Goal: Navigation & Orientation: Find specific page/section

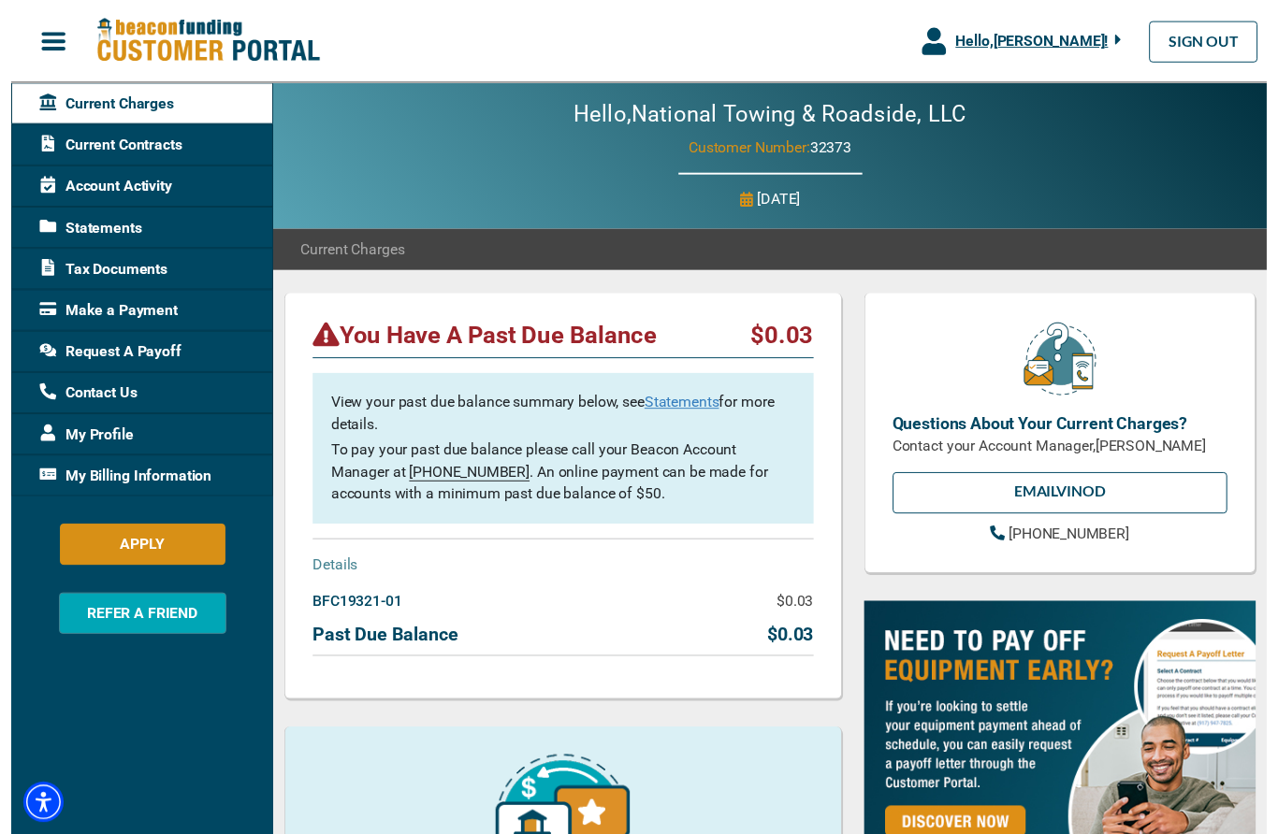
scroll to position [15, 0]
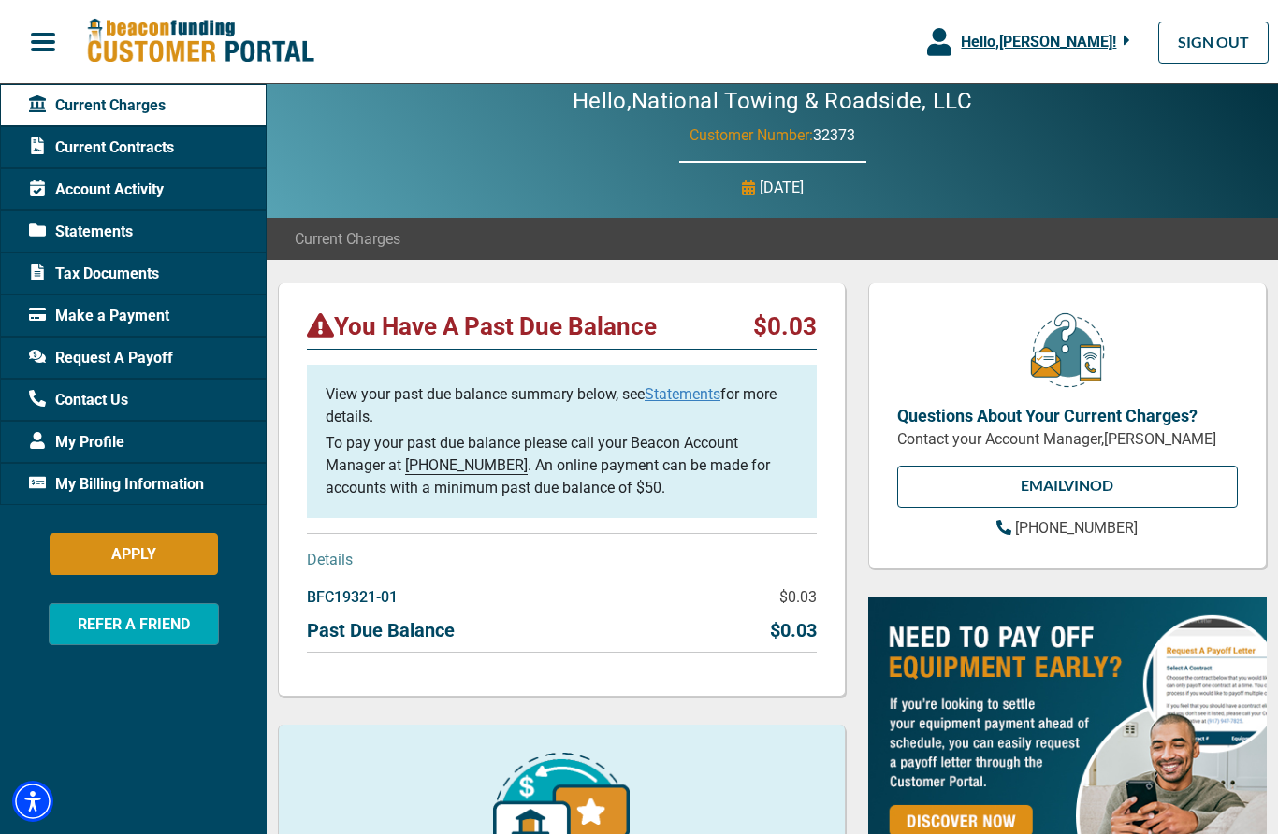
click at [110, 448] on span "My Profile" at bounding box center [76, 442] width 95 height 22
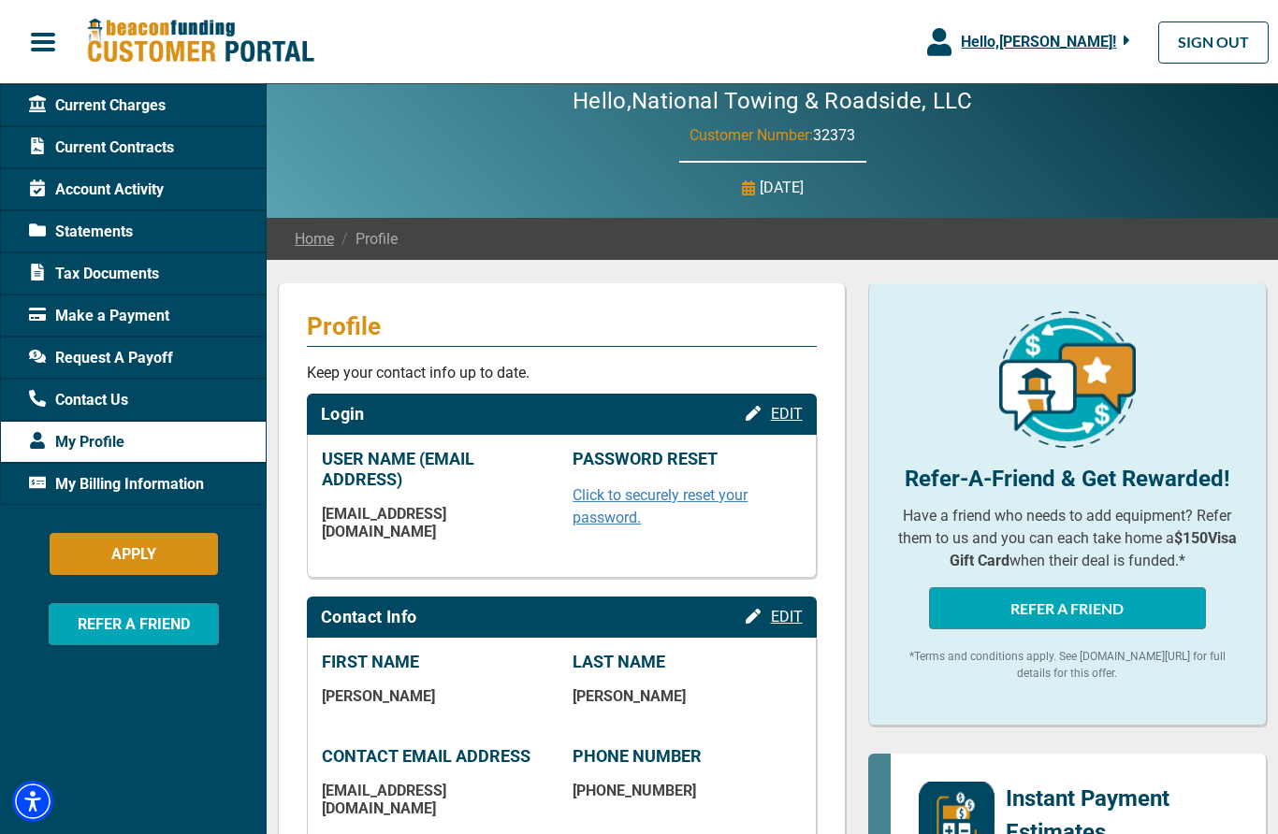
click at [206, 481] on div "My Billing Information" at bounding box center [133, 484] width 267 height 42
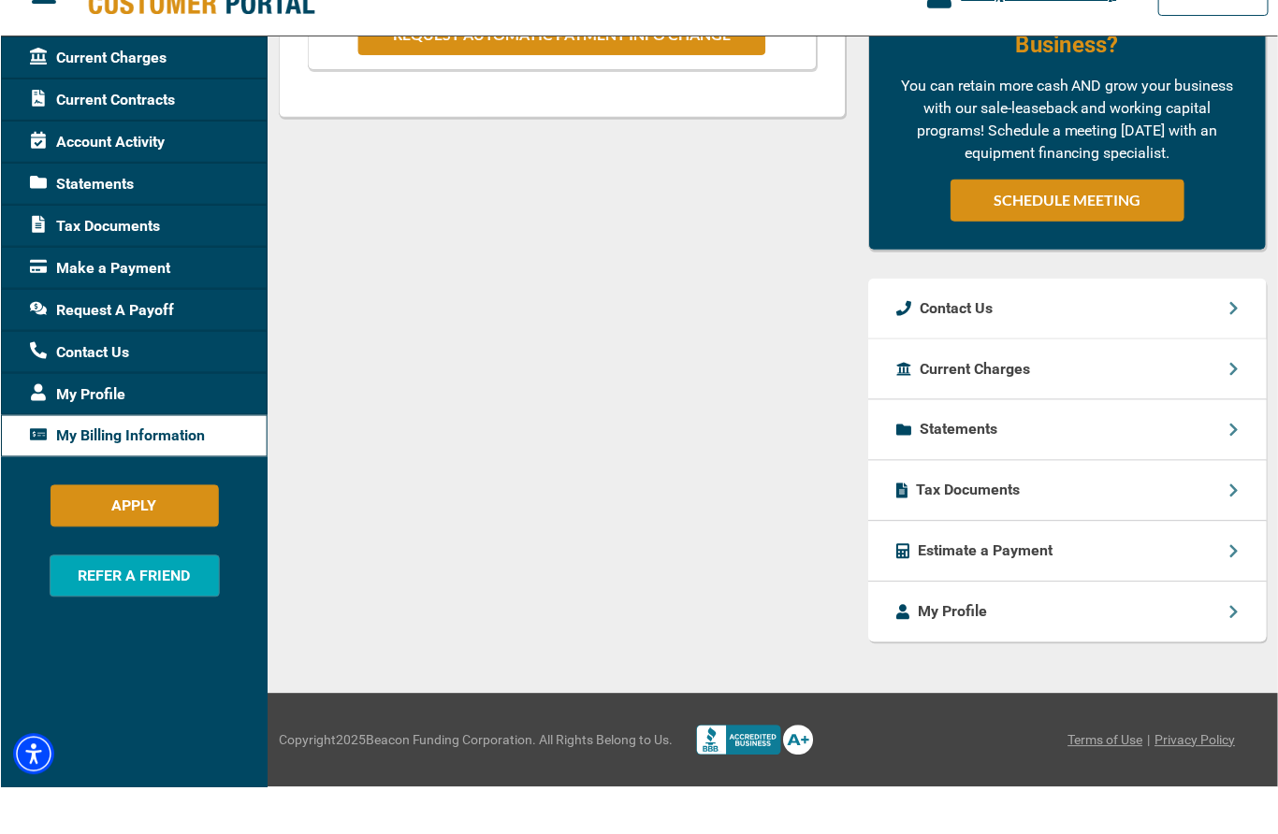
scroll to position [792, 0]
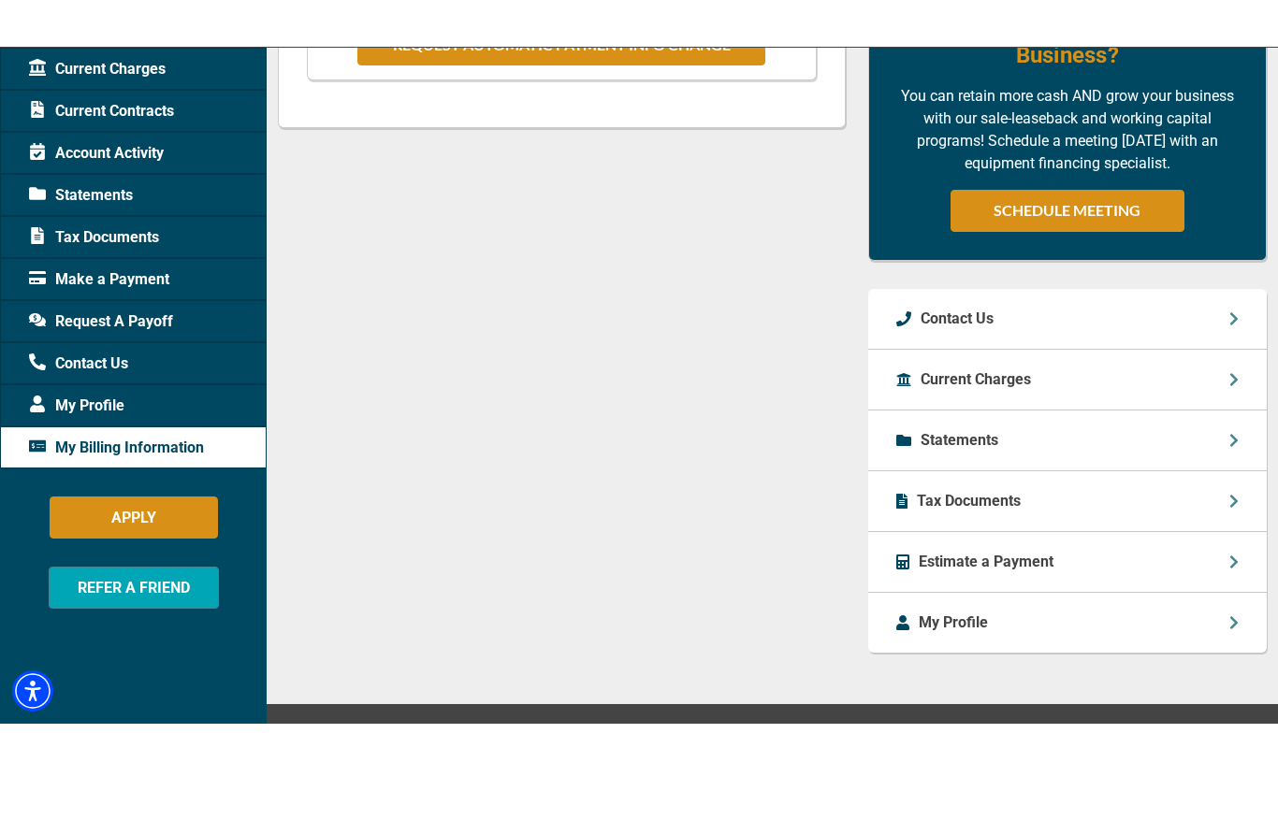
click at [1171, 569] on div "Estimate a Payment" at bounding box center [1067, 599] width 398 height 61
click at [1170, 629] on div "My Profile" at bounding box center [1067, 659] width 398 height 60
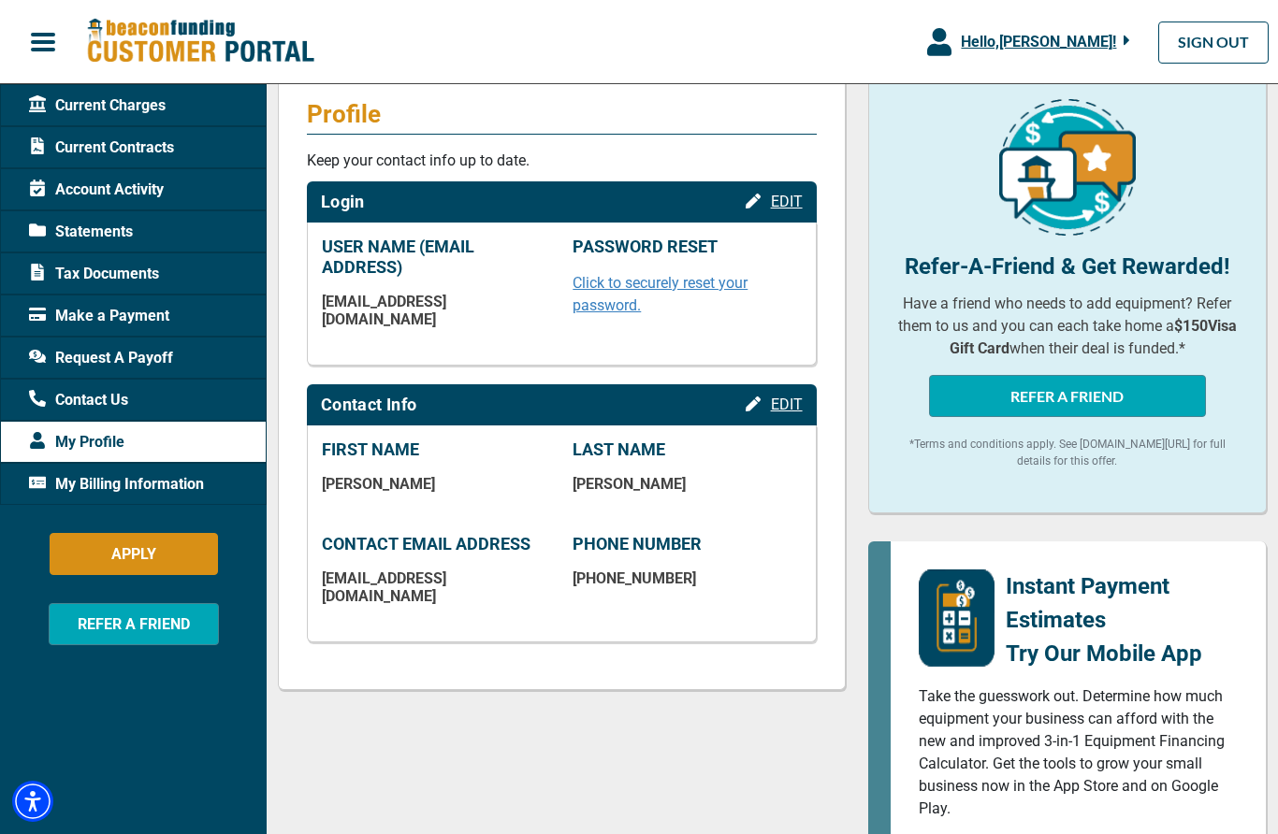
scroll to position [226, 0]
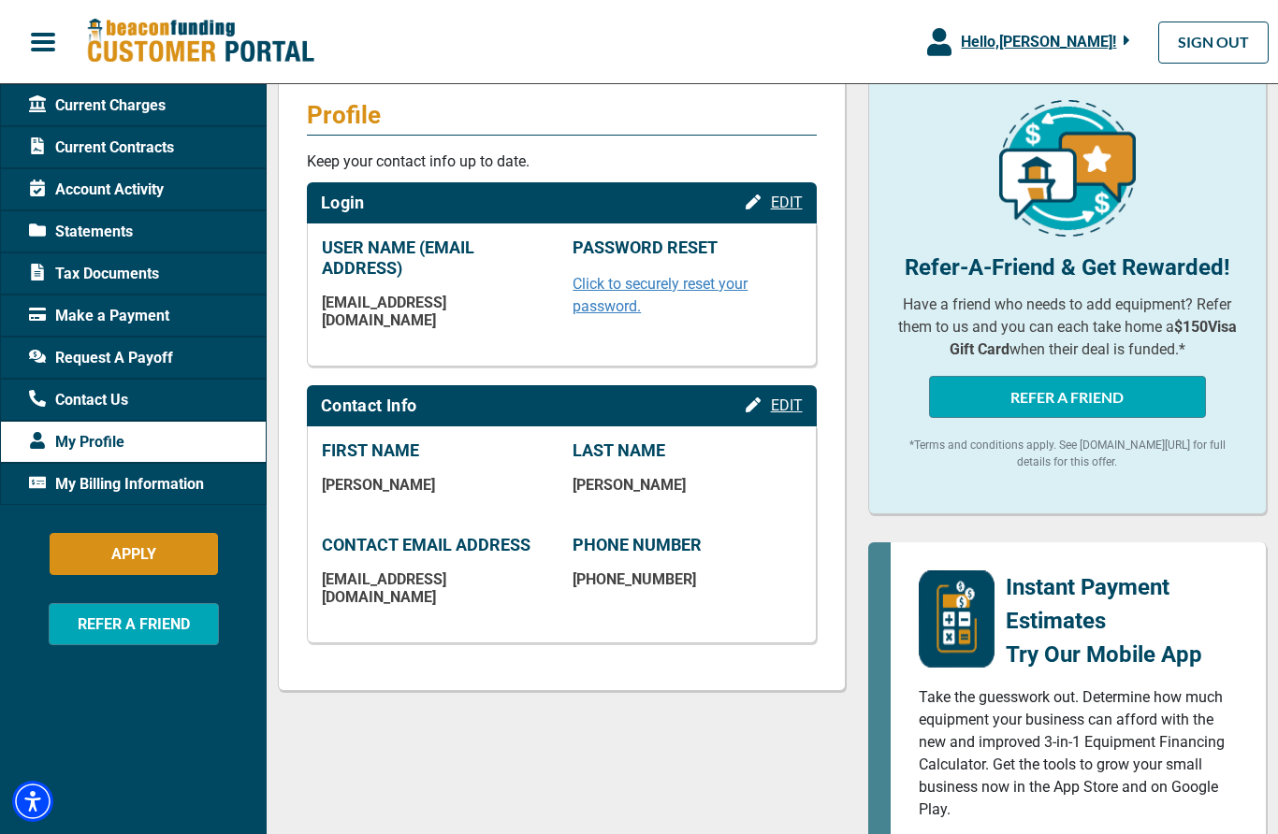
click at [145, 195] on span "Account Activity" at bounding box center [96, 190] width 135 height 22
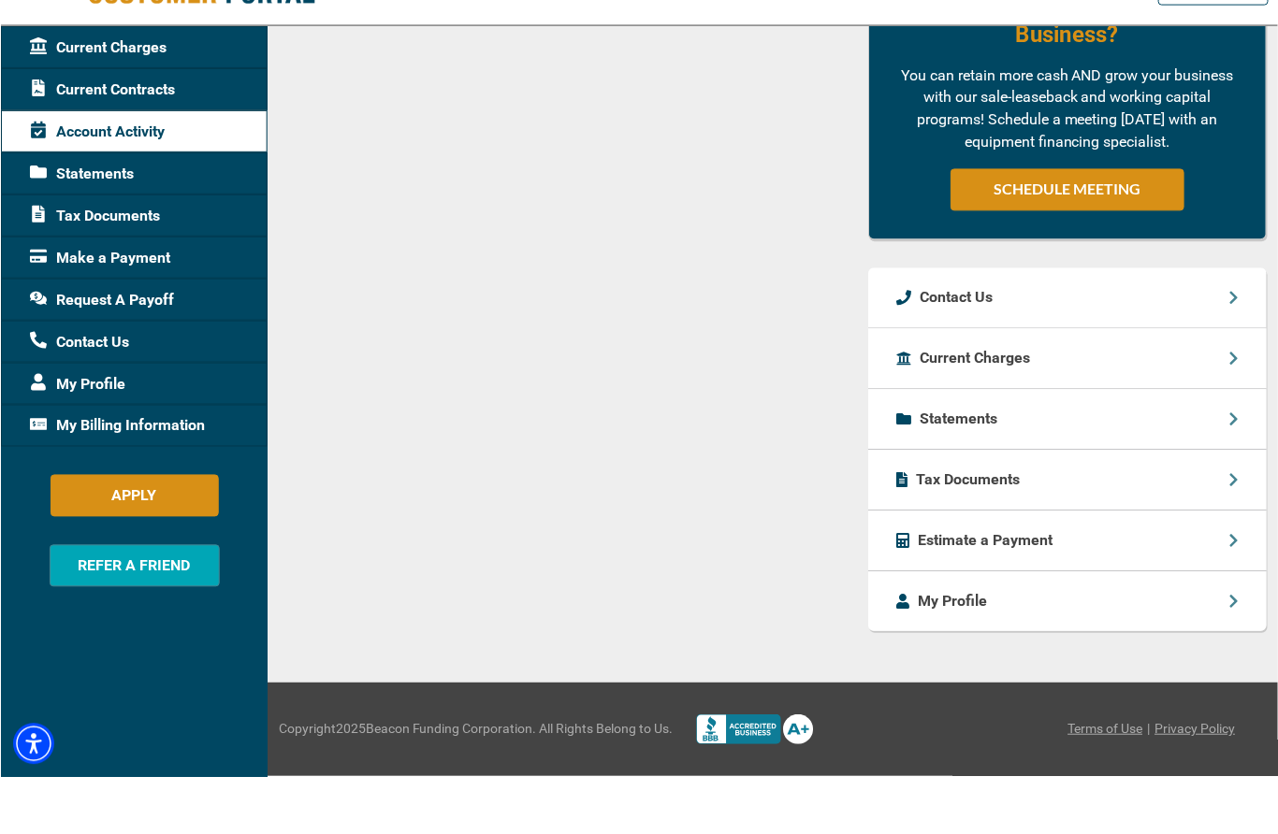
scroll to position [1105, 0]
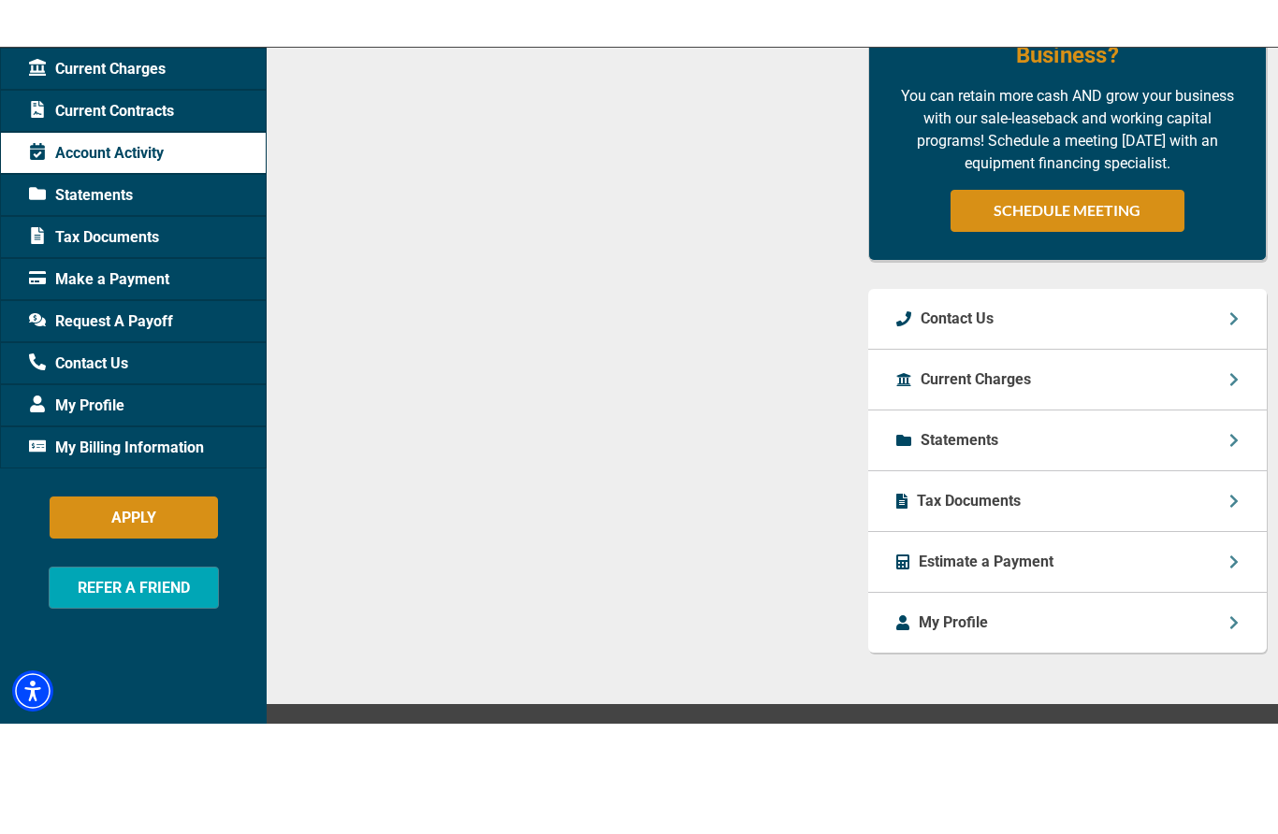
click at [947, 466] on p "Statements" at bounding box center [959, 477] width 78 height 22
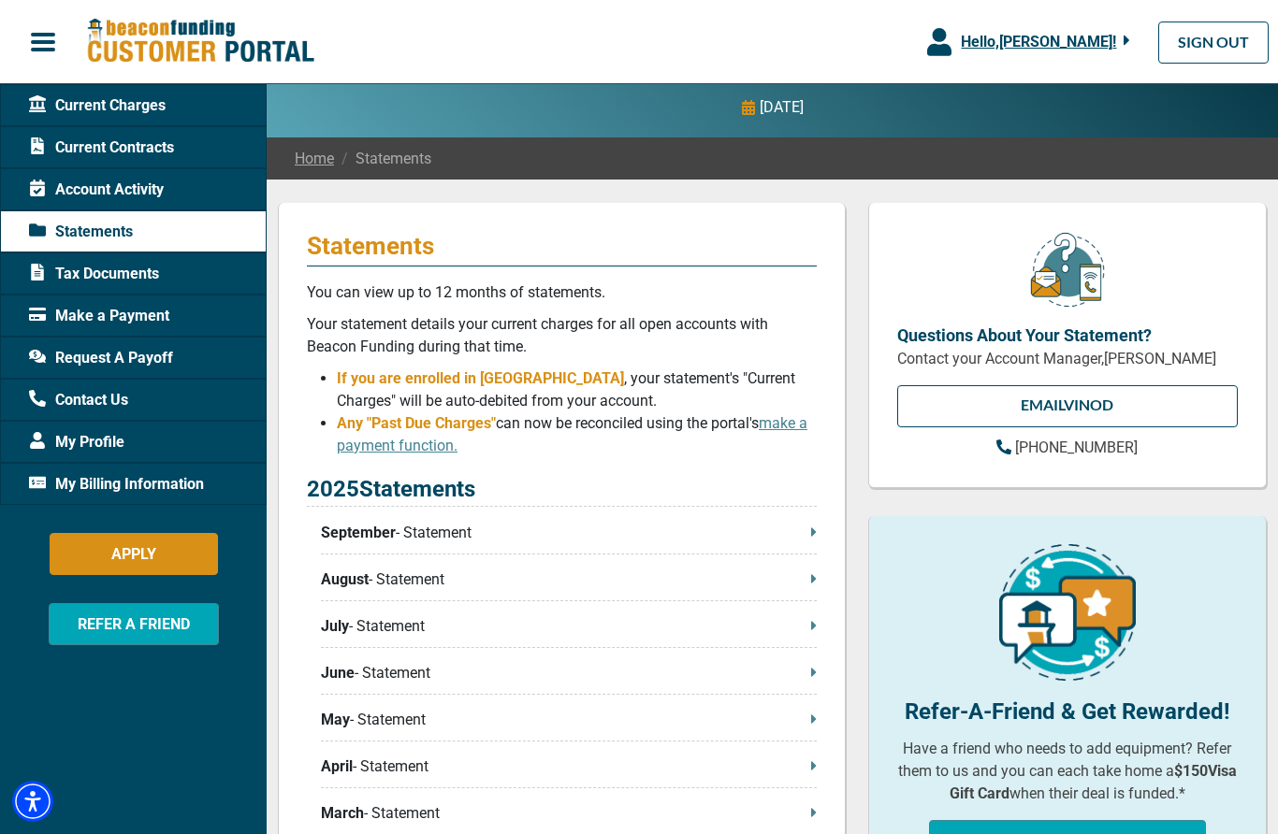
scroll to position [48, 0]
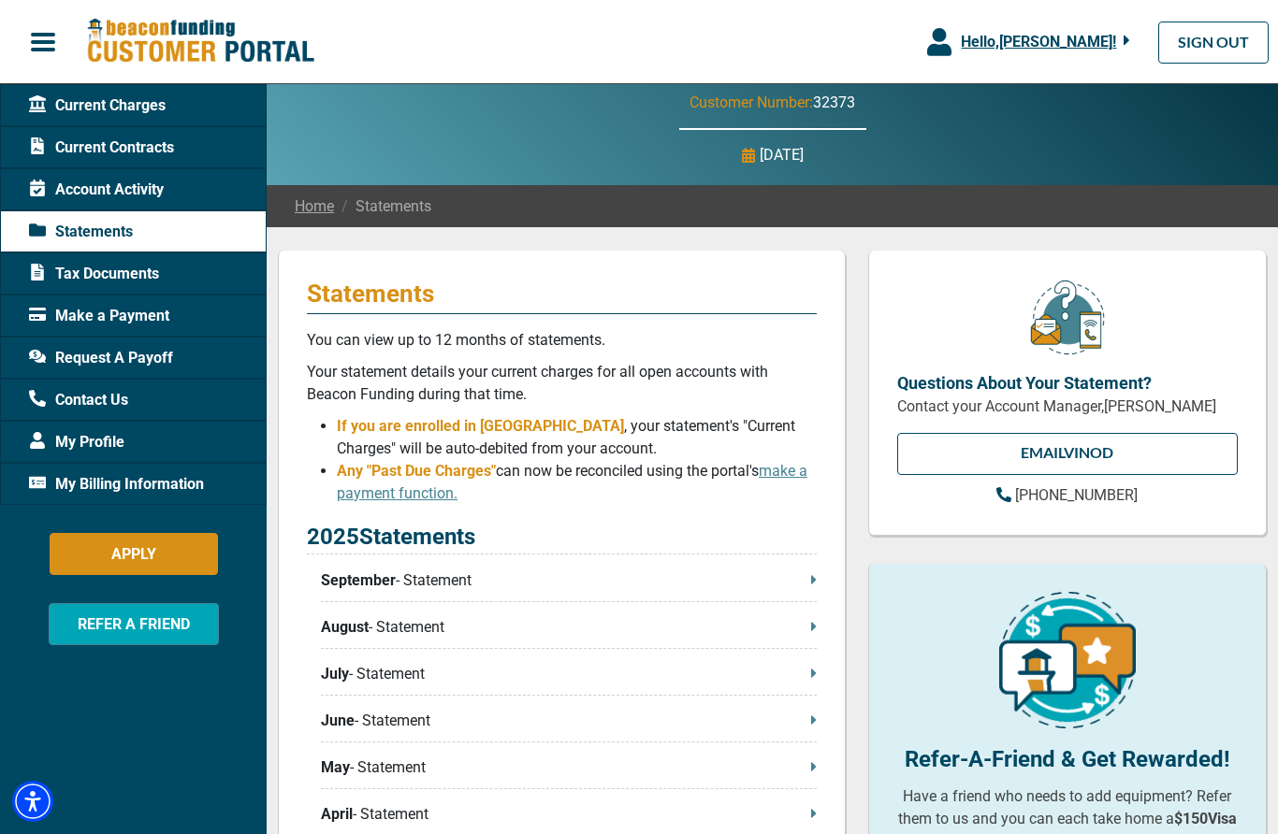
click at [174, 316] on div "Make a Payment" at bounding box center [133, 316] width 267 height 42
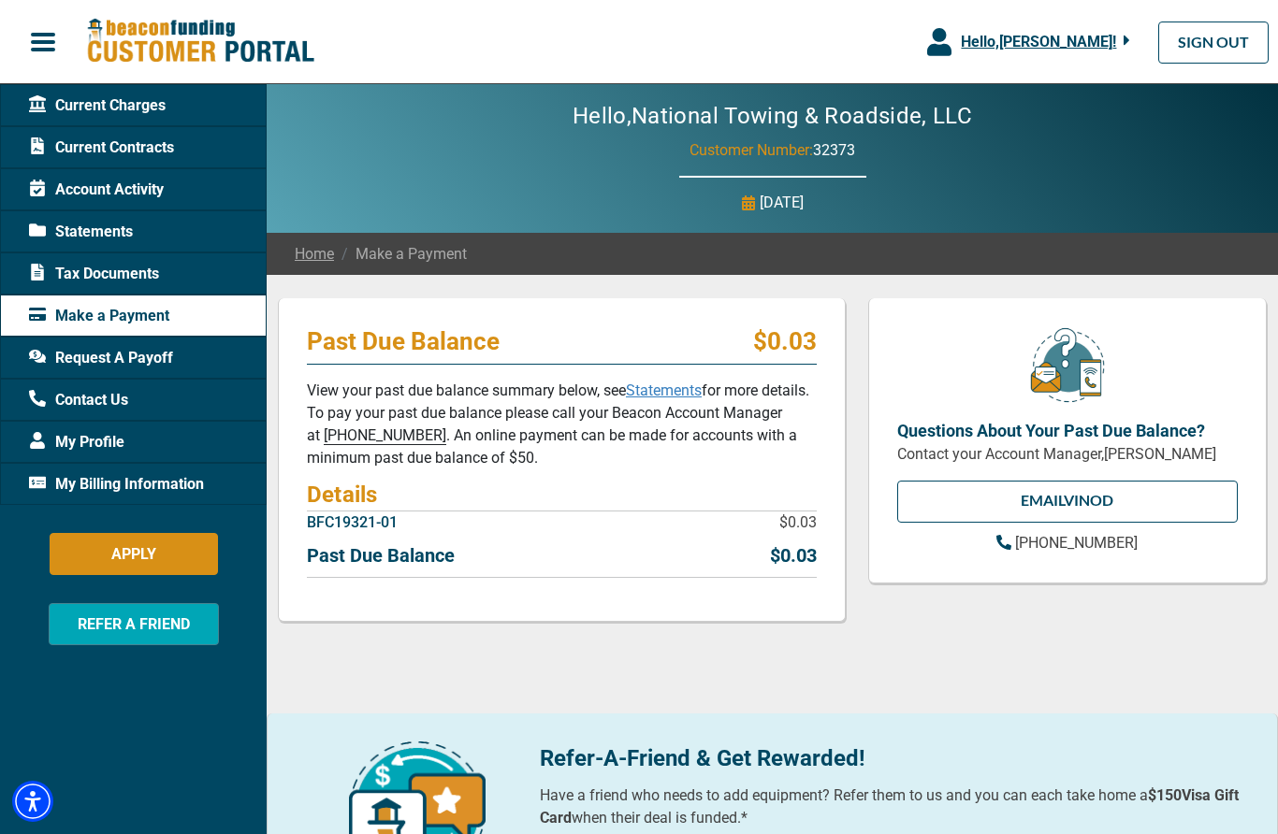
click at [172, 109] on div "Current Charges" at bounding box center [133, 105] width 267 height 42
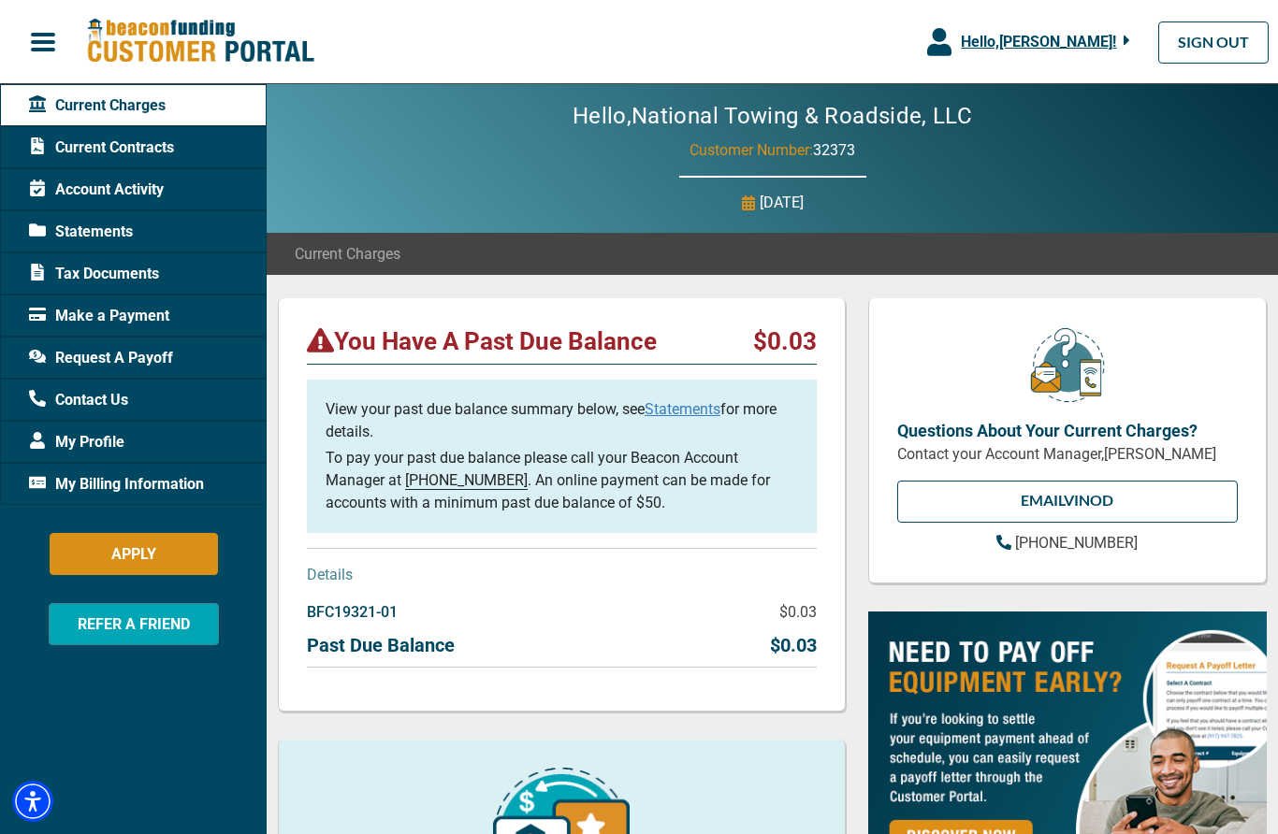
click at [1138, 47] on button "Hello, [PERSON_NAME] !" at bounding box center [1028, 42] width 259 height 84
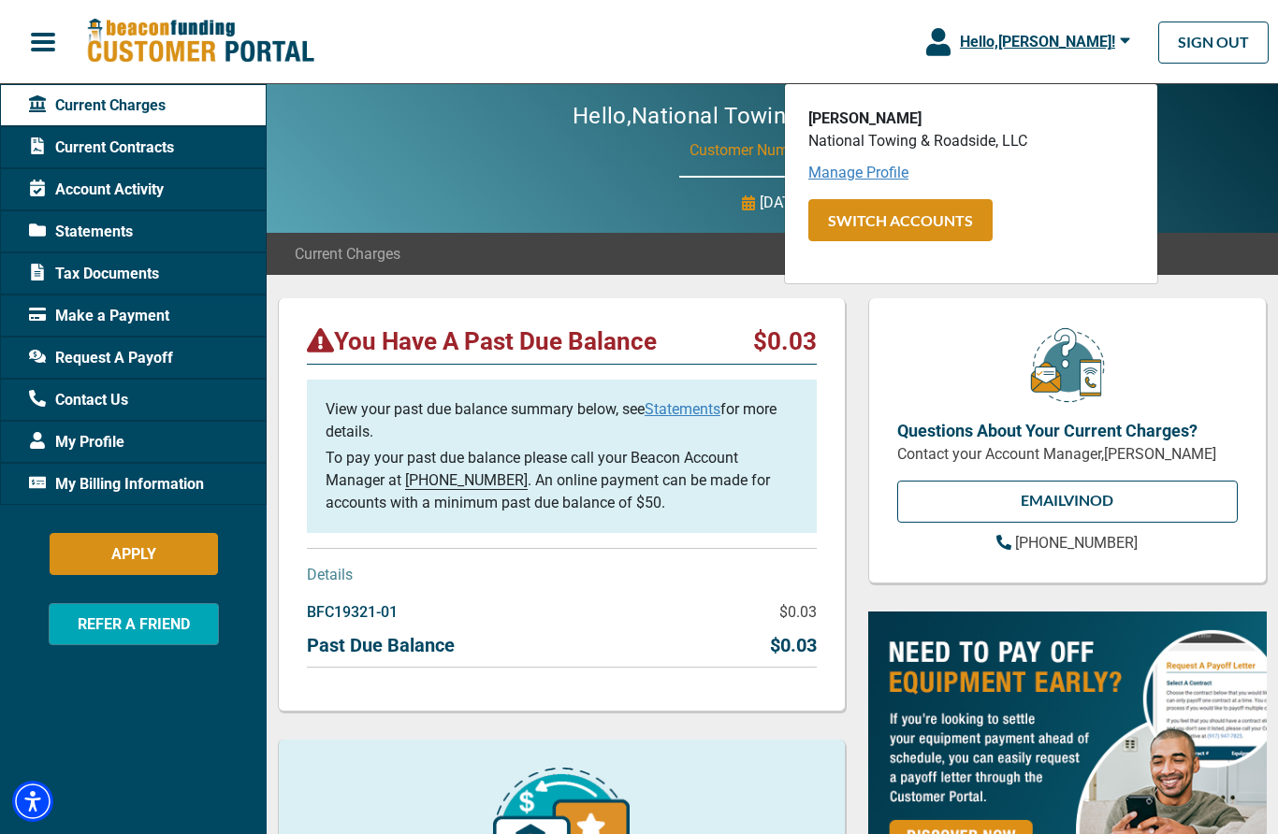
click at [853, 175] on link "Manage Profile" at bounding box center [858, 173] width 100 height 18
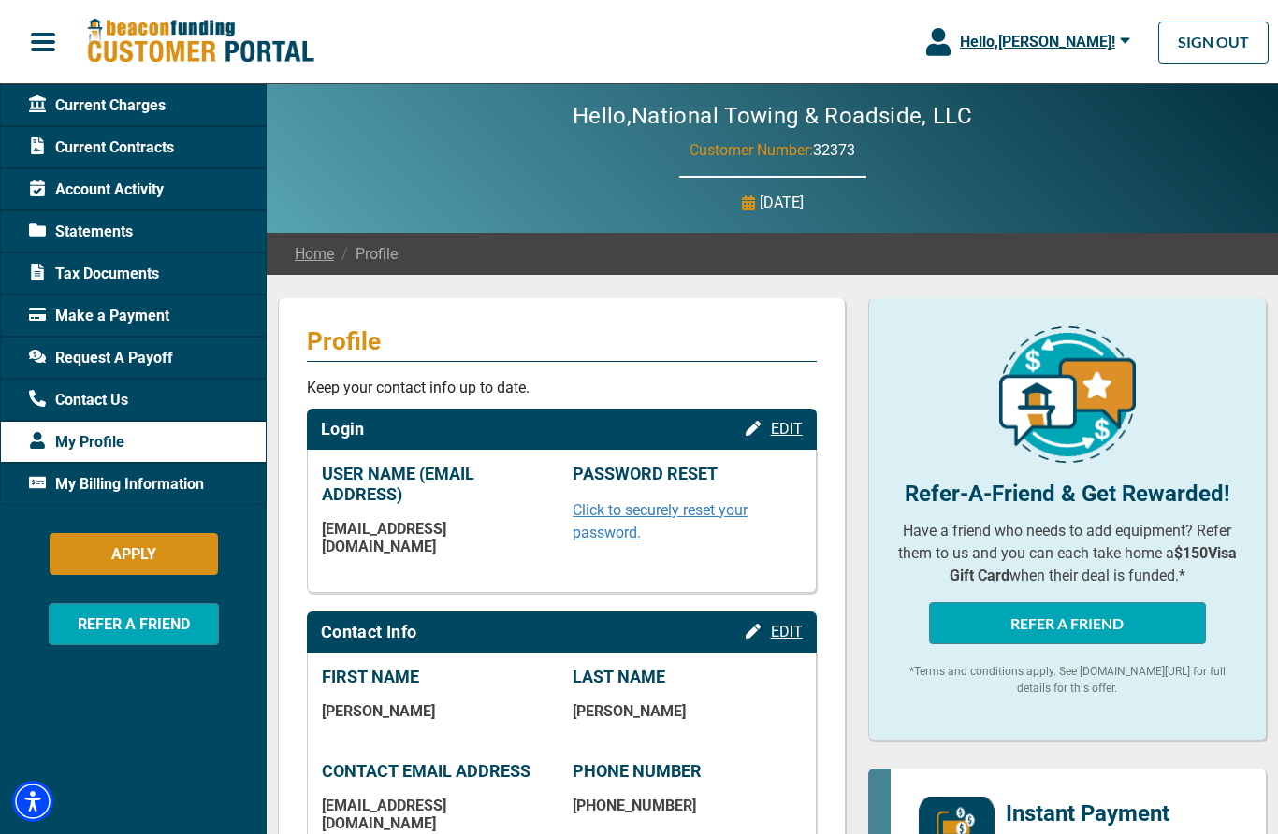
click at [143, 115] on span "Current Charges" at bounding box center [97, 105] width 137 height 22
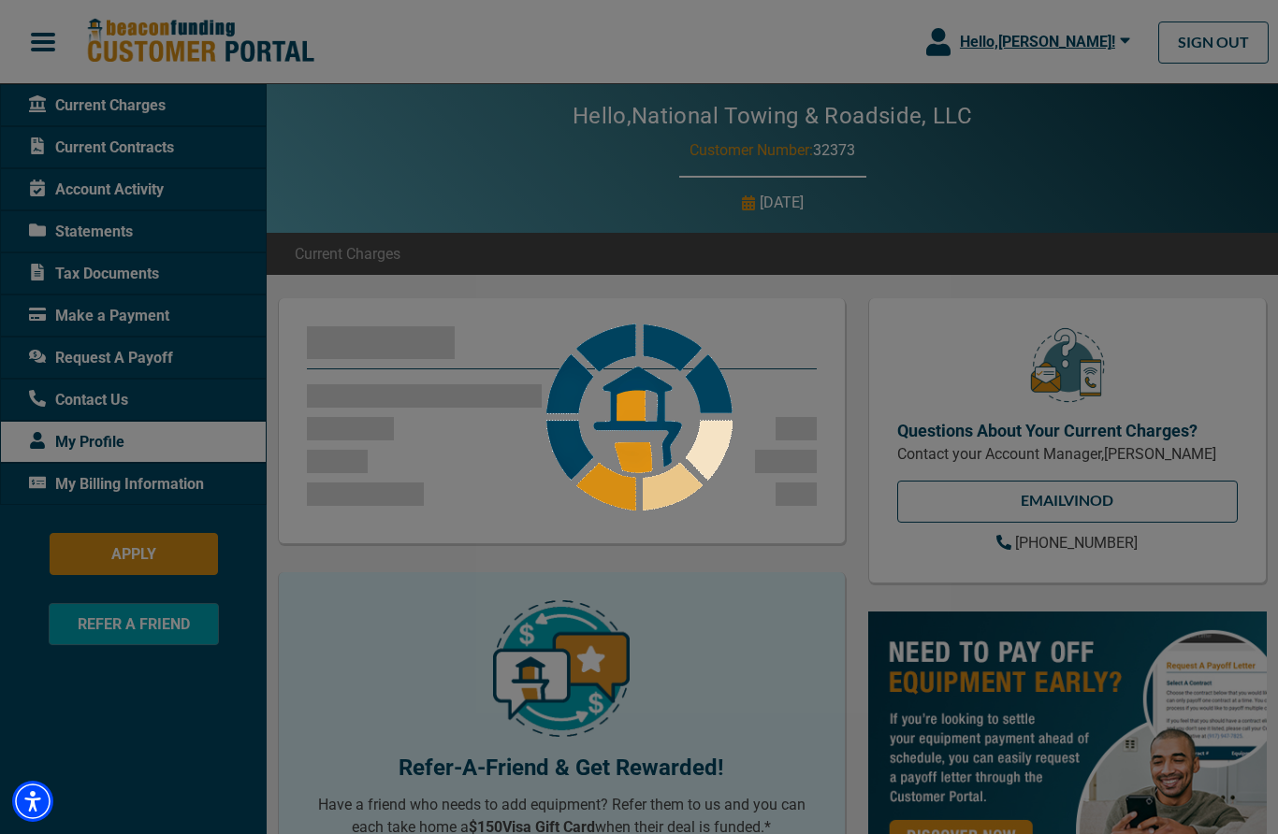
click at [148, 155] on div at bounding box center [639, 417] width 1278 height 834
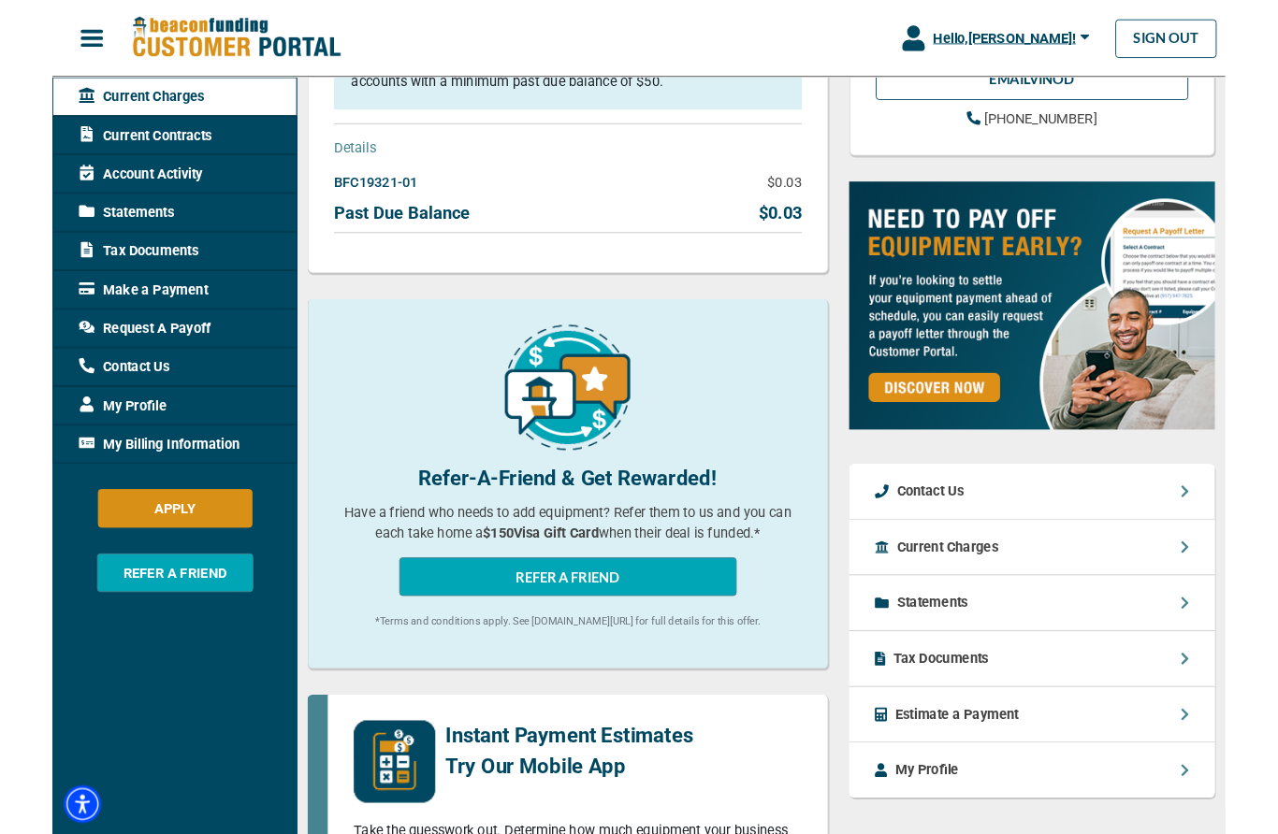
scroll to position [519, 0]
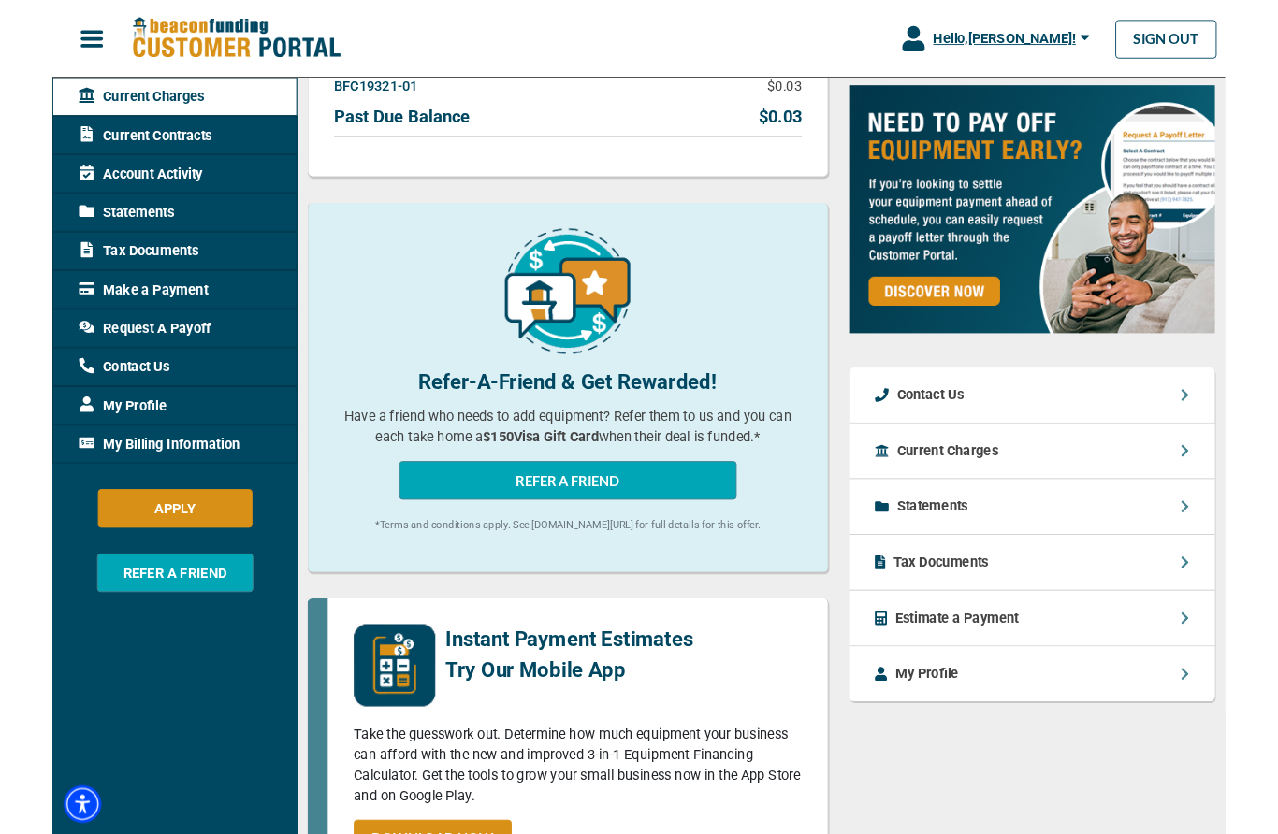
click at [1180, 734] on div "My Profile" at bounding box center [1067, 734] width 398 height 60
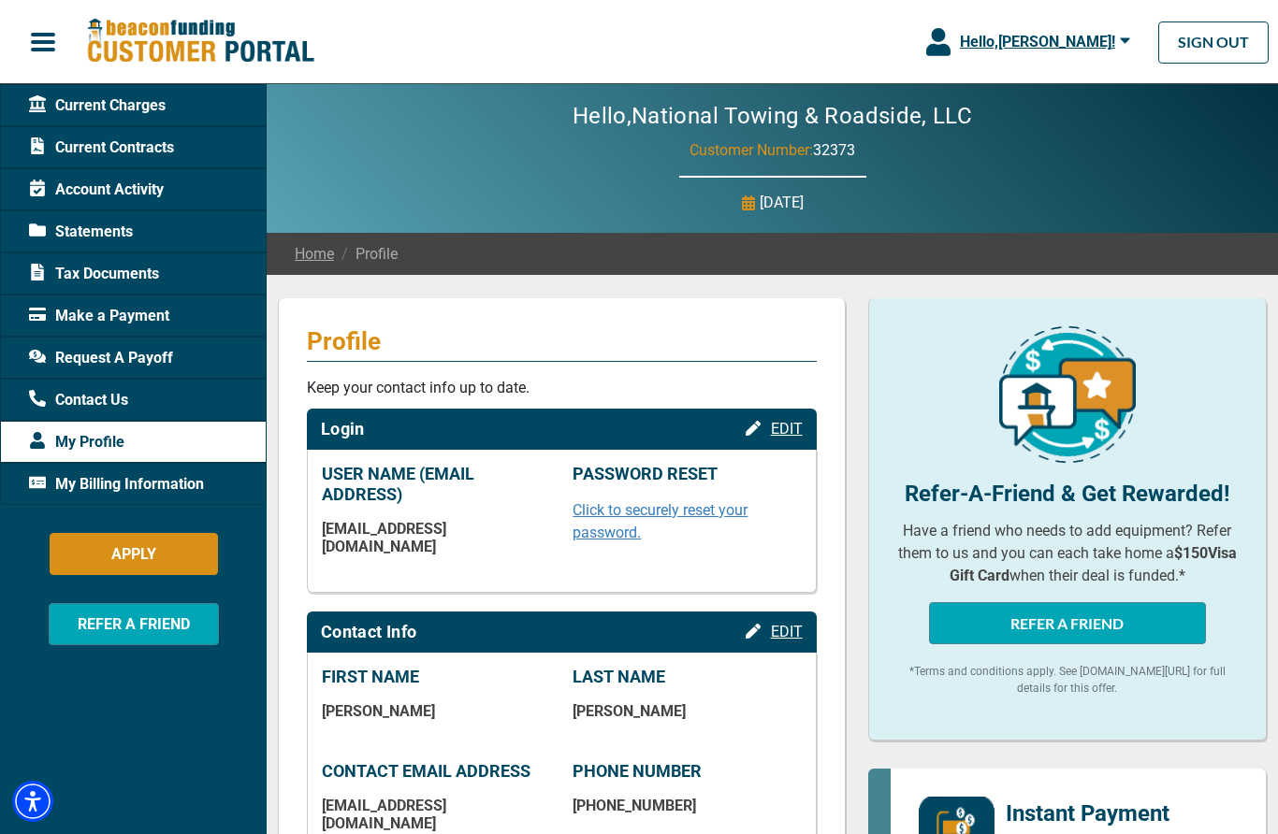
click at [127, 102] on span "Current Charges" at bounding box center [97, 105] width 137 height 22
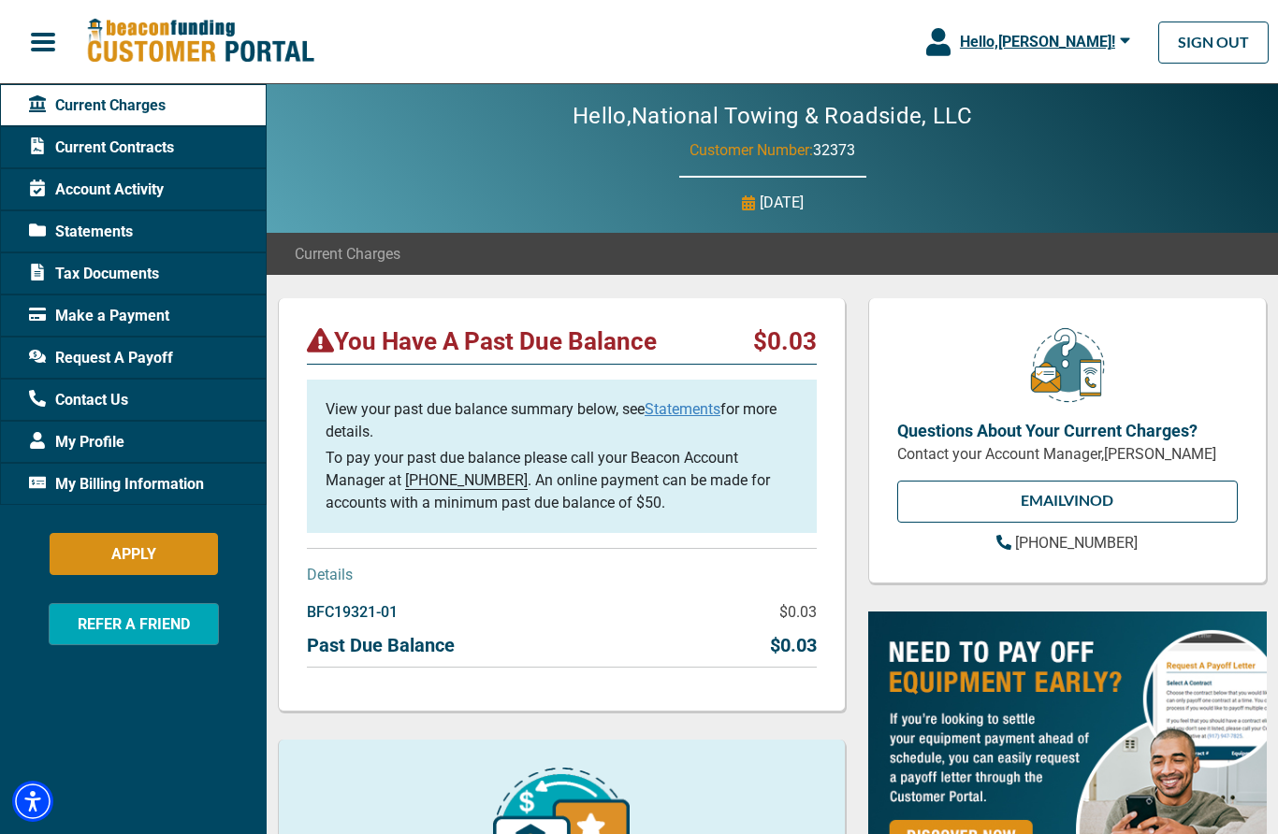
click at [138, 199] on span "Account Activity" at bounding box center [96, 190] width 135 height 22
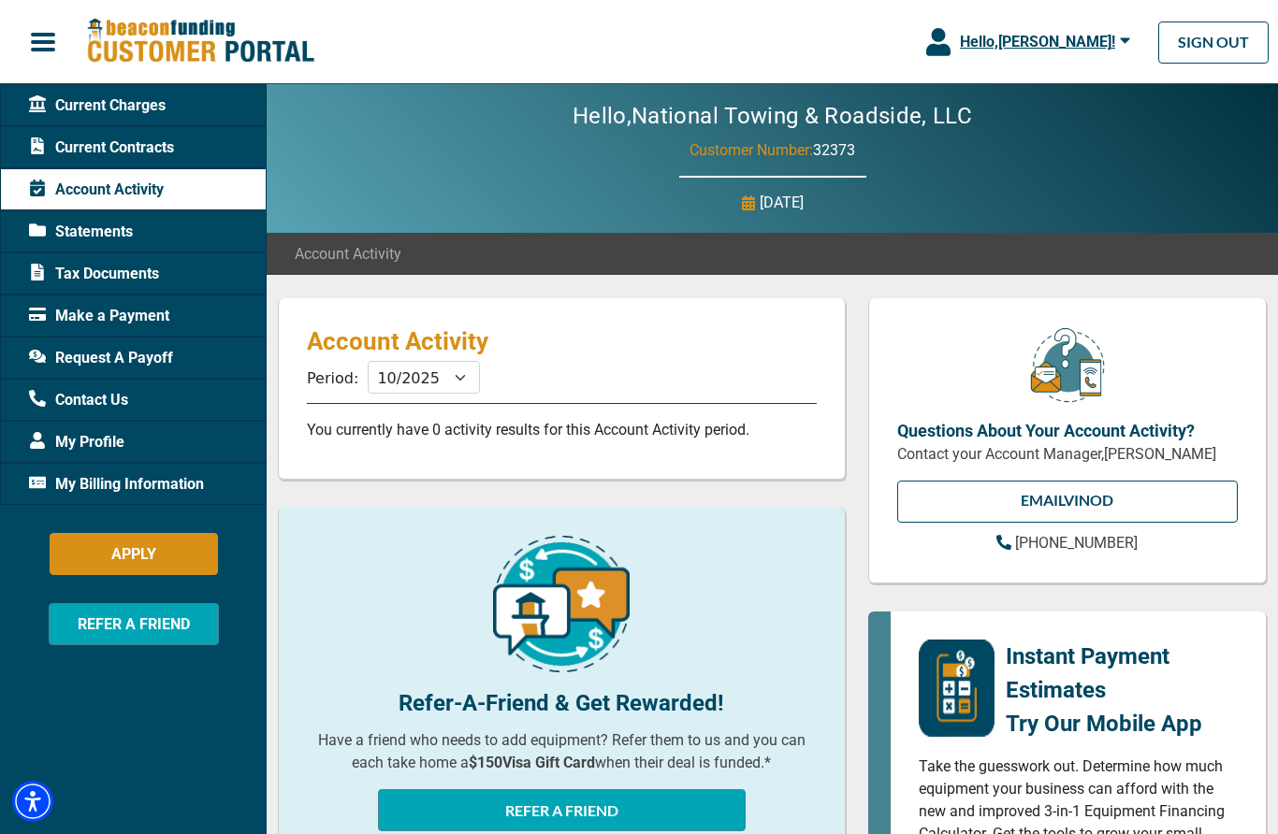
click at [195, 268] on div "Tax Documents" at bounding box center [133, 274] width 267 height 42
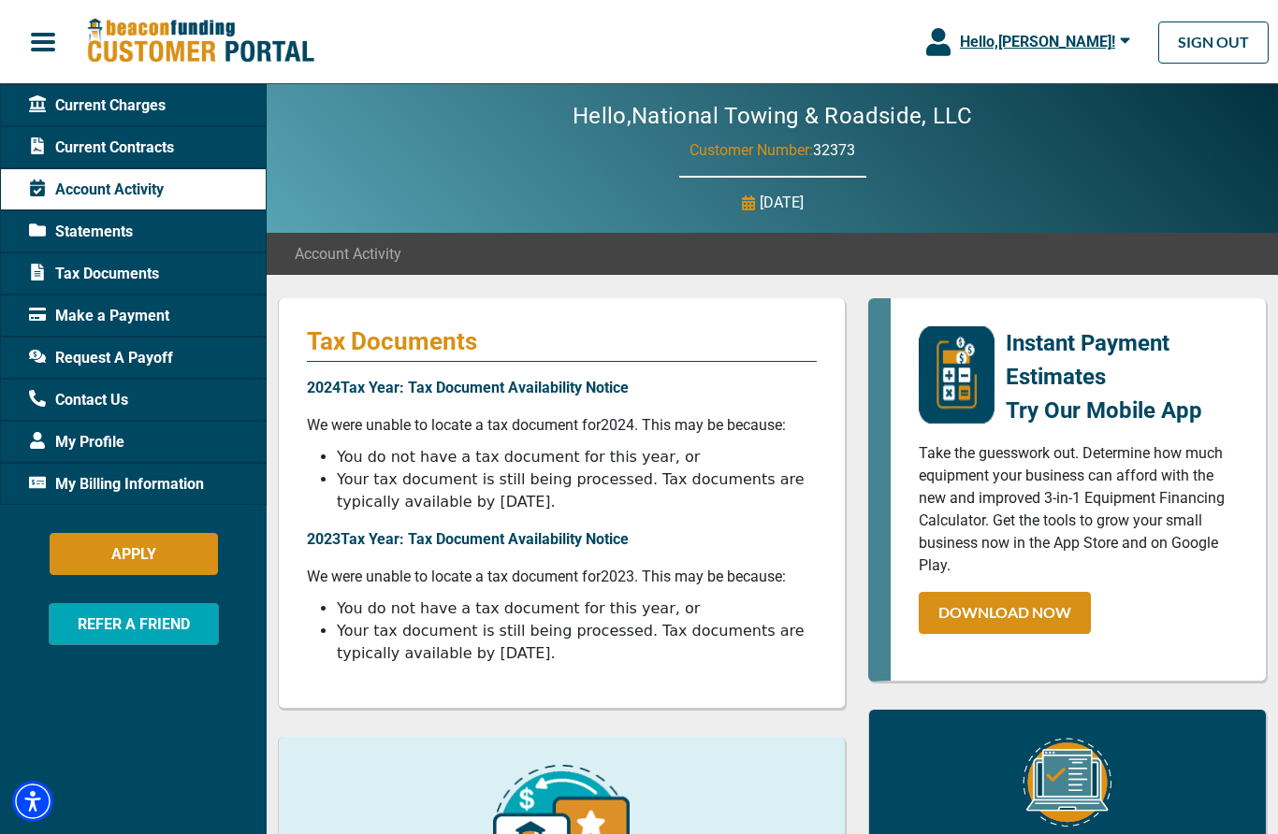
click at [146, 323] on span "Make a Payment" at bounding box center [99, 316] width 140 height 22
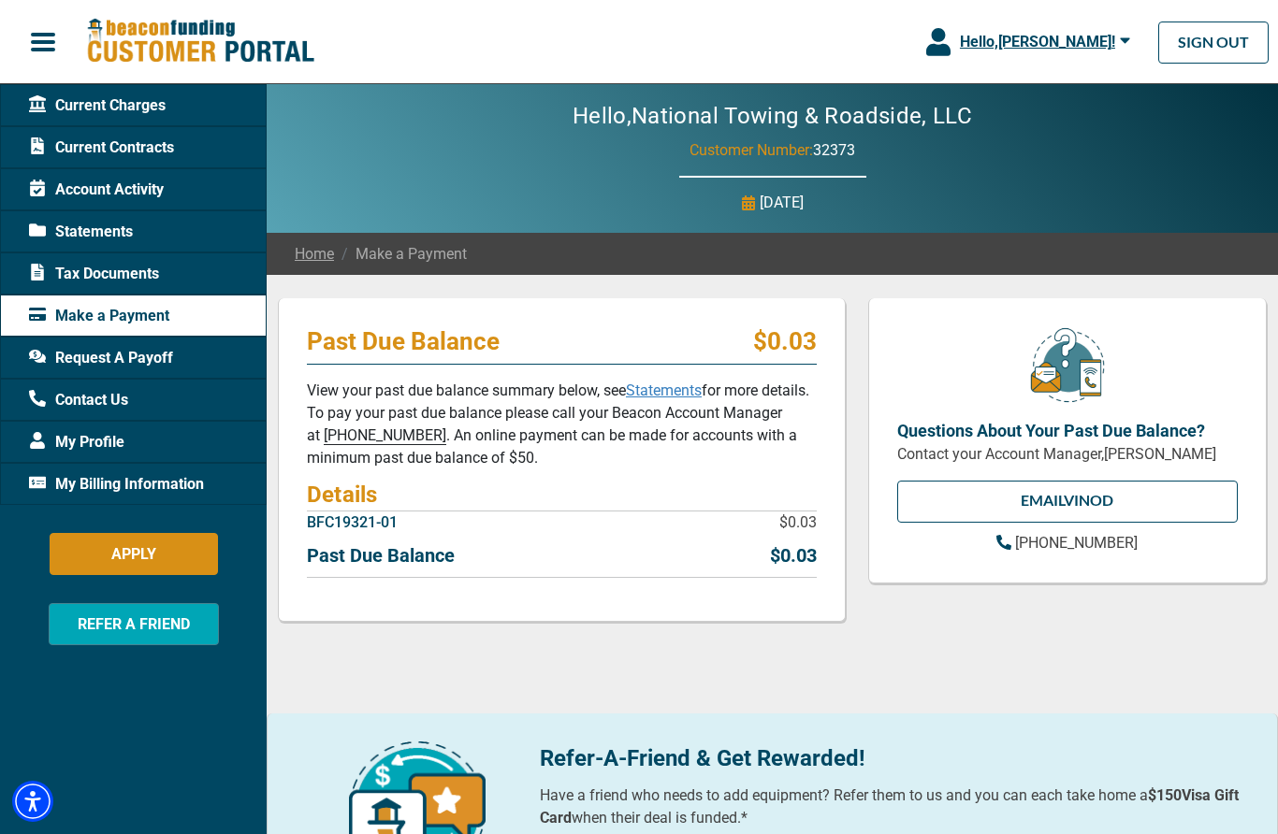
click at [40, 51] on span "button" at bounding box center [43, 42] width 28 height 28
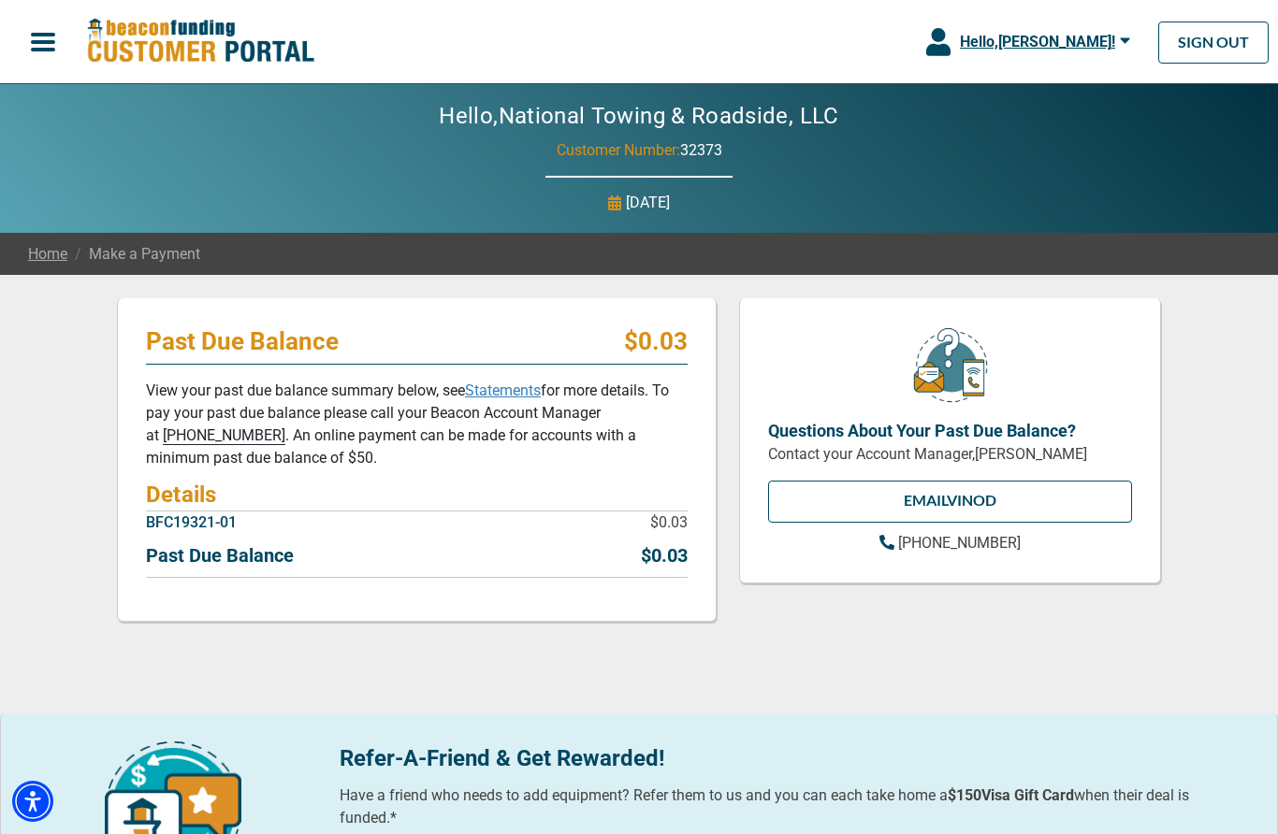
click at [1118, 34] on div "Hello, [PERSON_NAME] !" at bounding box center [1040, 42] width 180 height 22
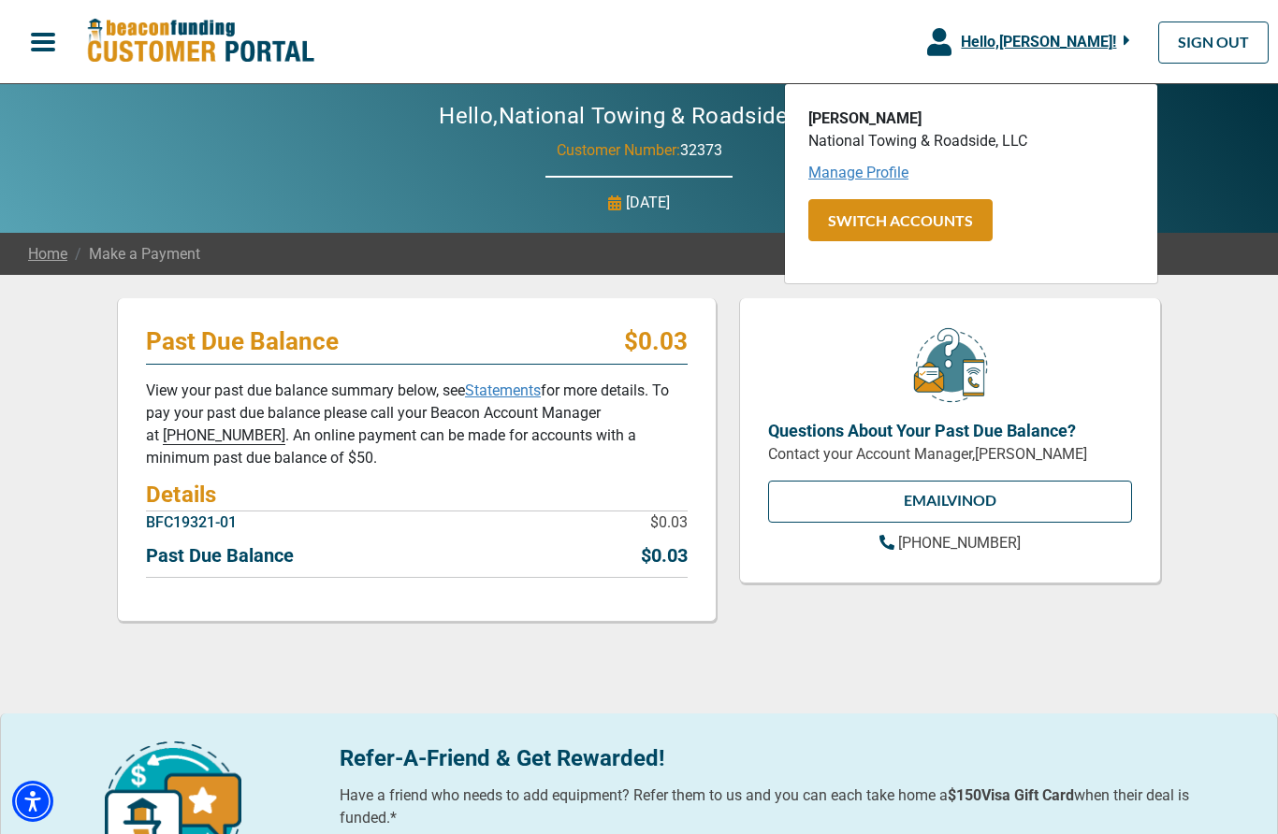
click at [889, 175] on link "Manage Profile" at bounding box center [858, 173] width 100 height 18
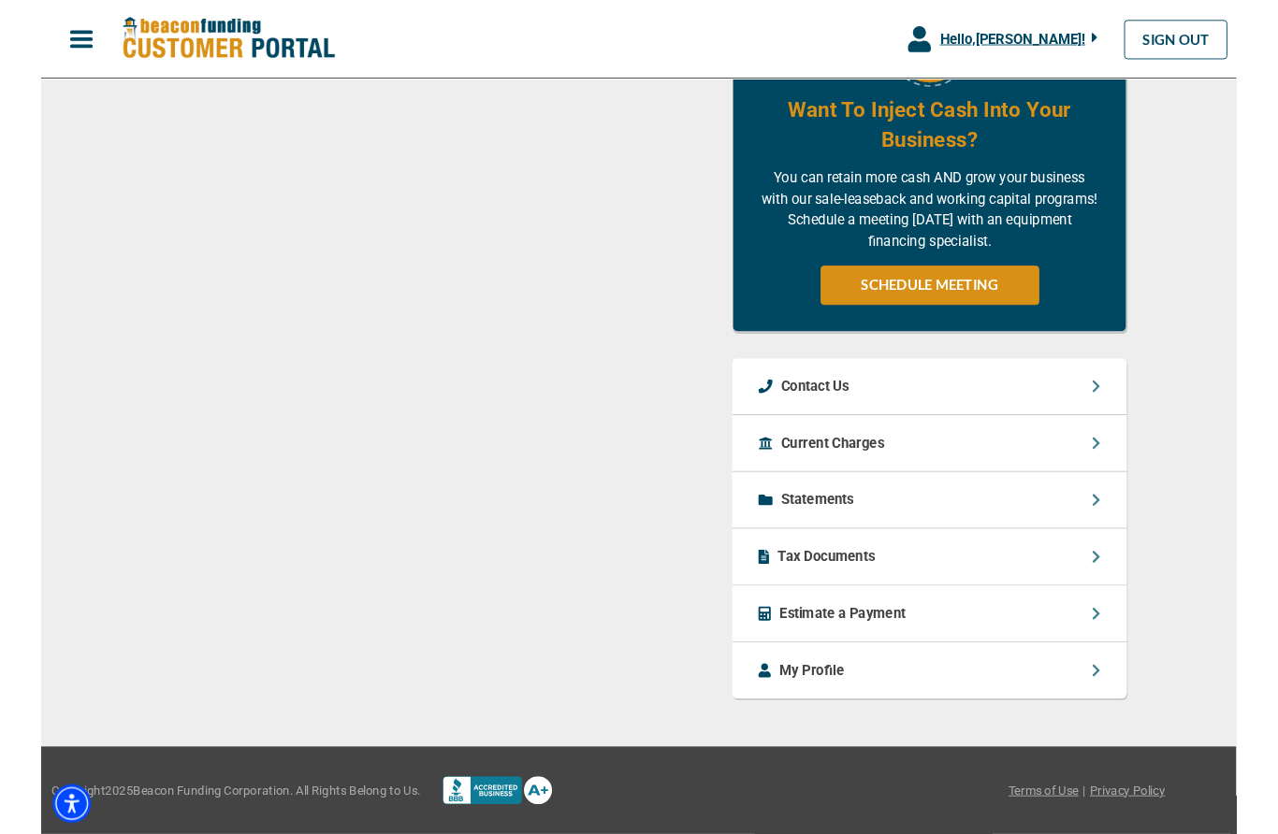
scroll to position [1184, 0]
click at [831, 476] on p "Current Charges" at bounding box center [846, 473] width 110 height 22
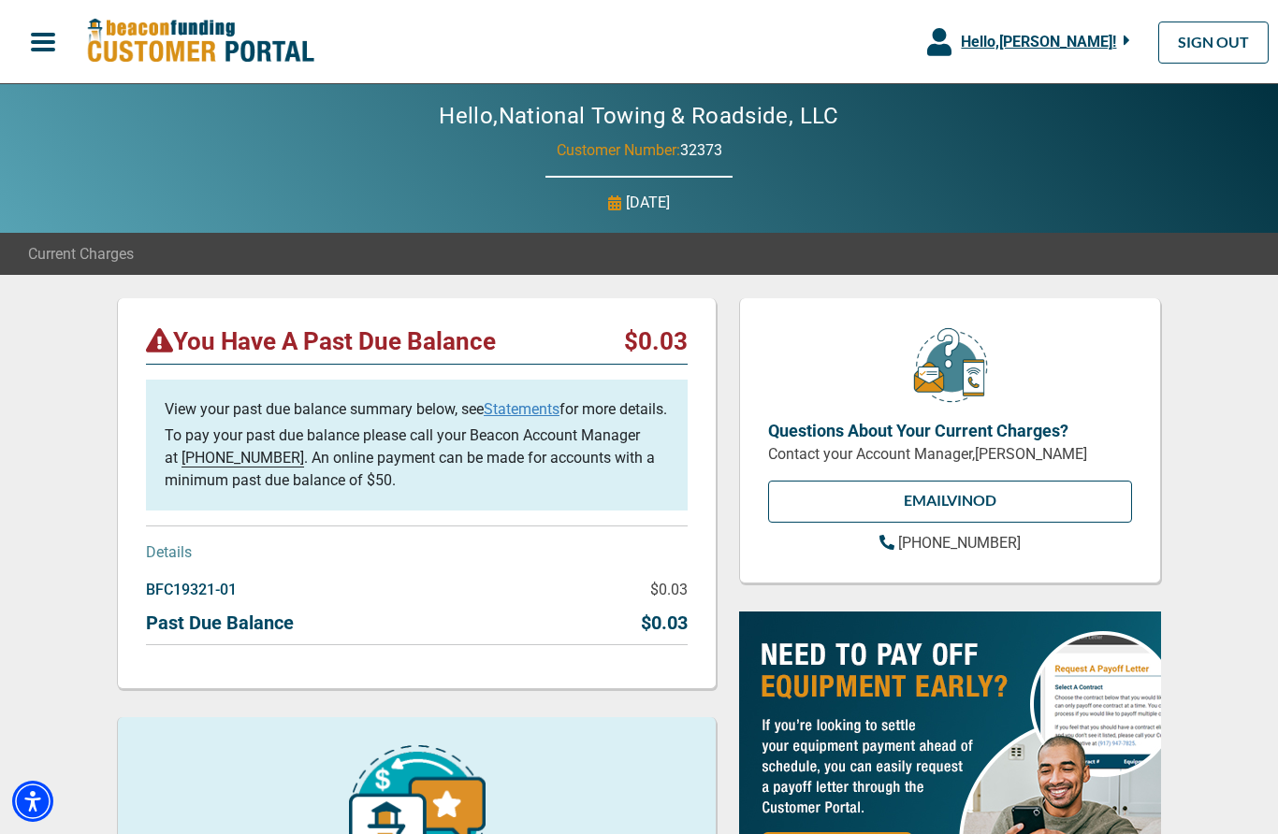
click at [1114, 47] on span "Hello, [PERSON_NAME] !" at bounding box center [1038, 42] width 155 height 18
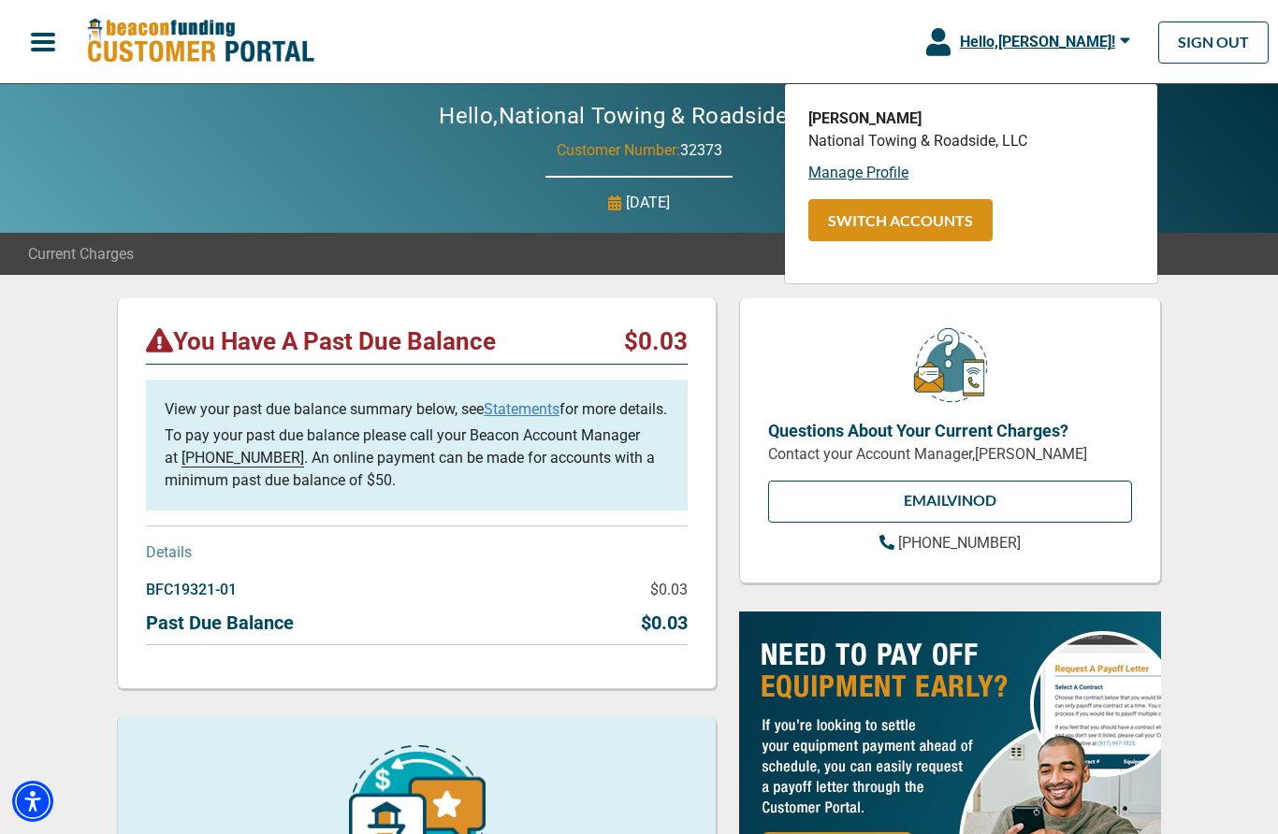
click at [61, 43] on button "button" at bounding box center [43, 41] width 86 height 39
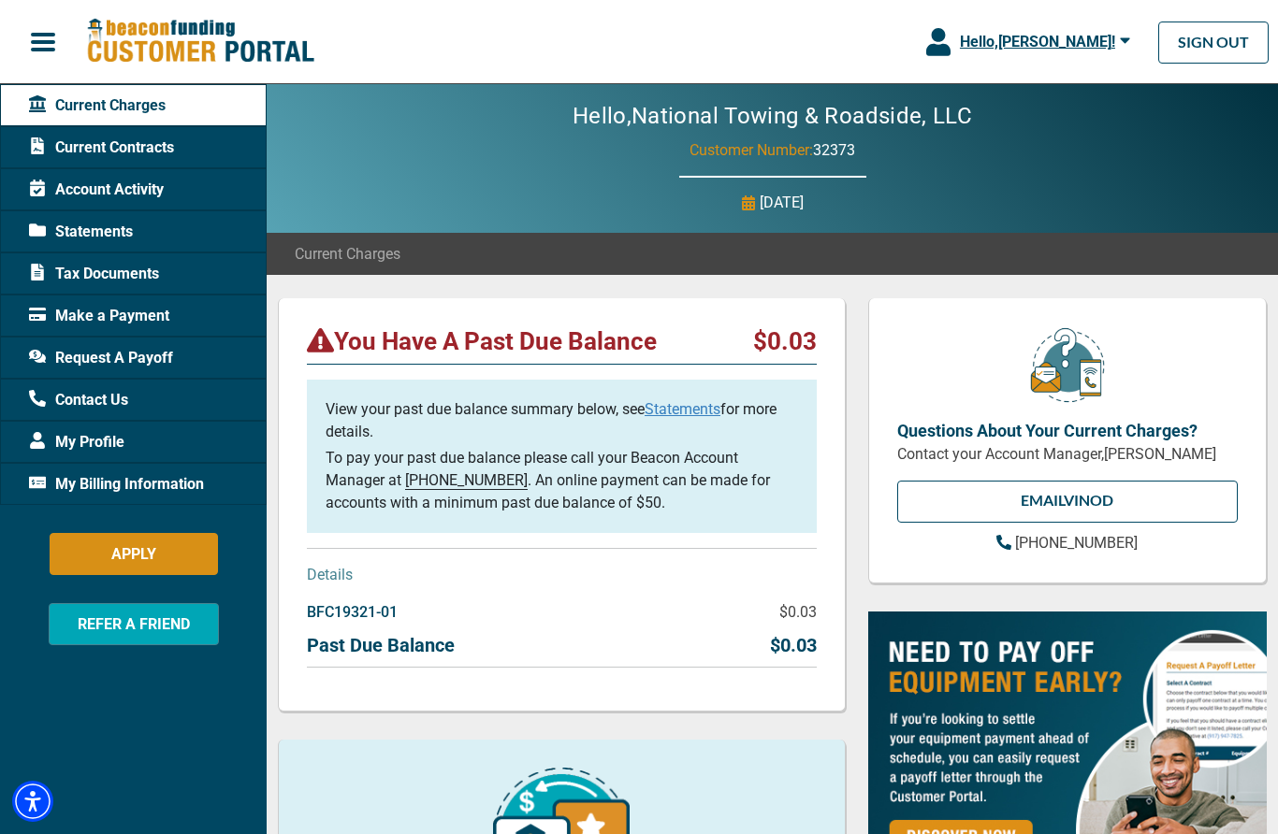
click at [92, 154] on span "Current Contracts" at bounding box center [101, 148] width 145 height 22
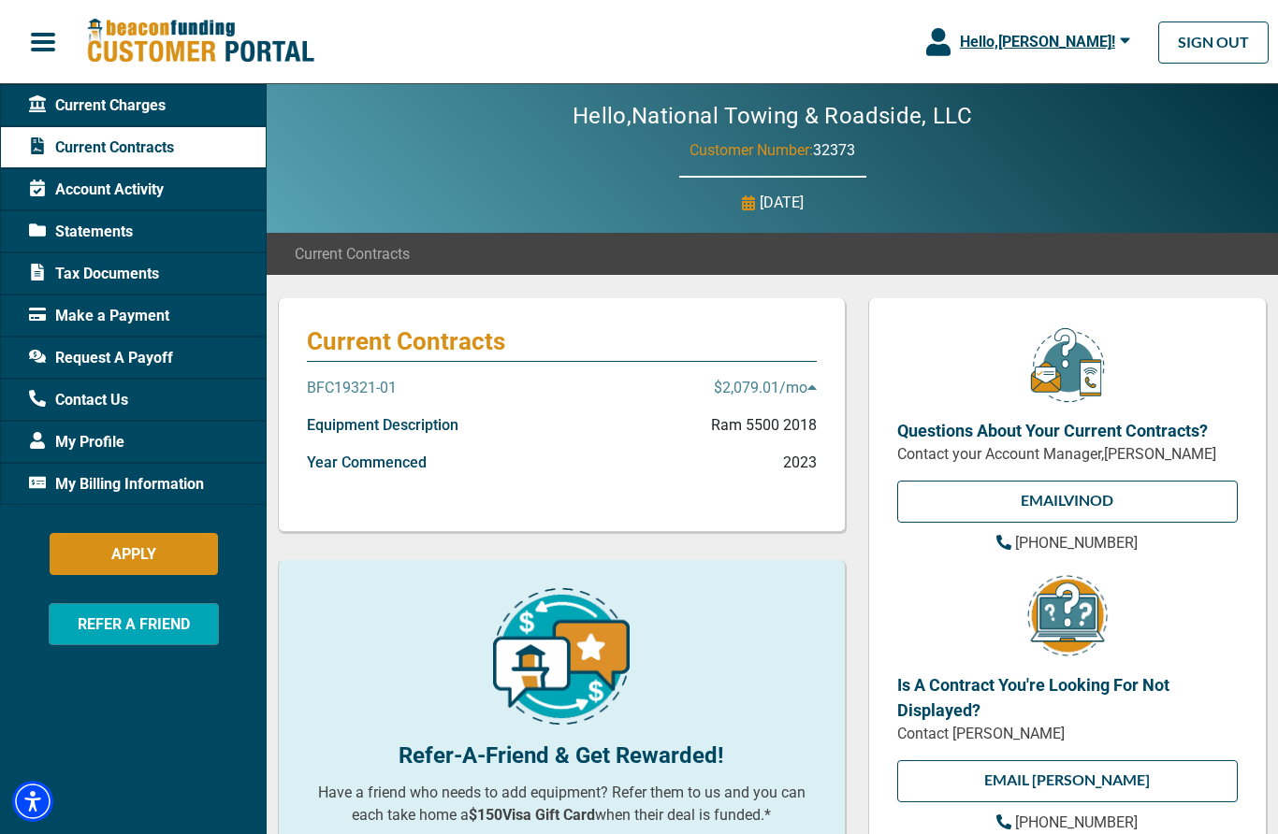
click at [368, 391] on p "BFC19321-01" at bounding box center [352, 388] width 90 height 22
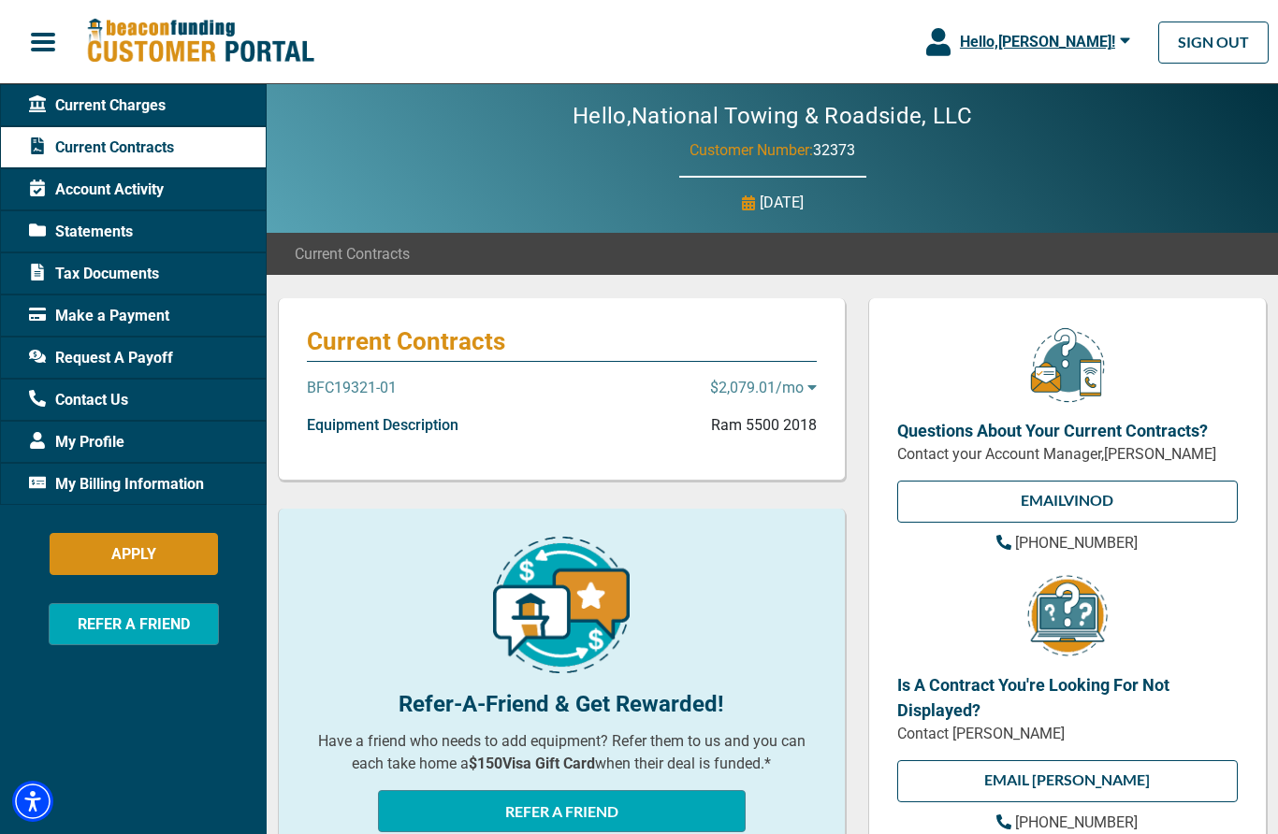
click at [329, 394] on p "BFC19321-01" at bounding box center [352, 388] width 90 height 22
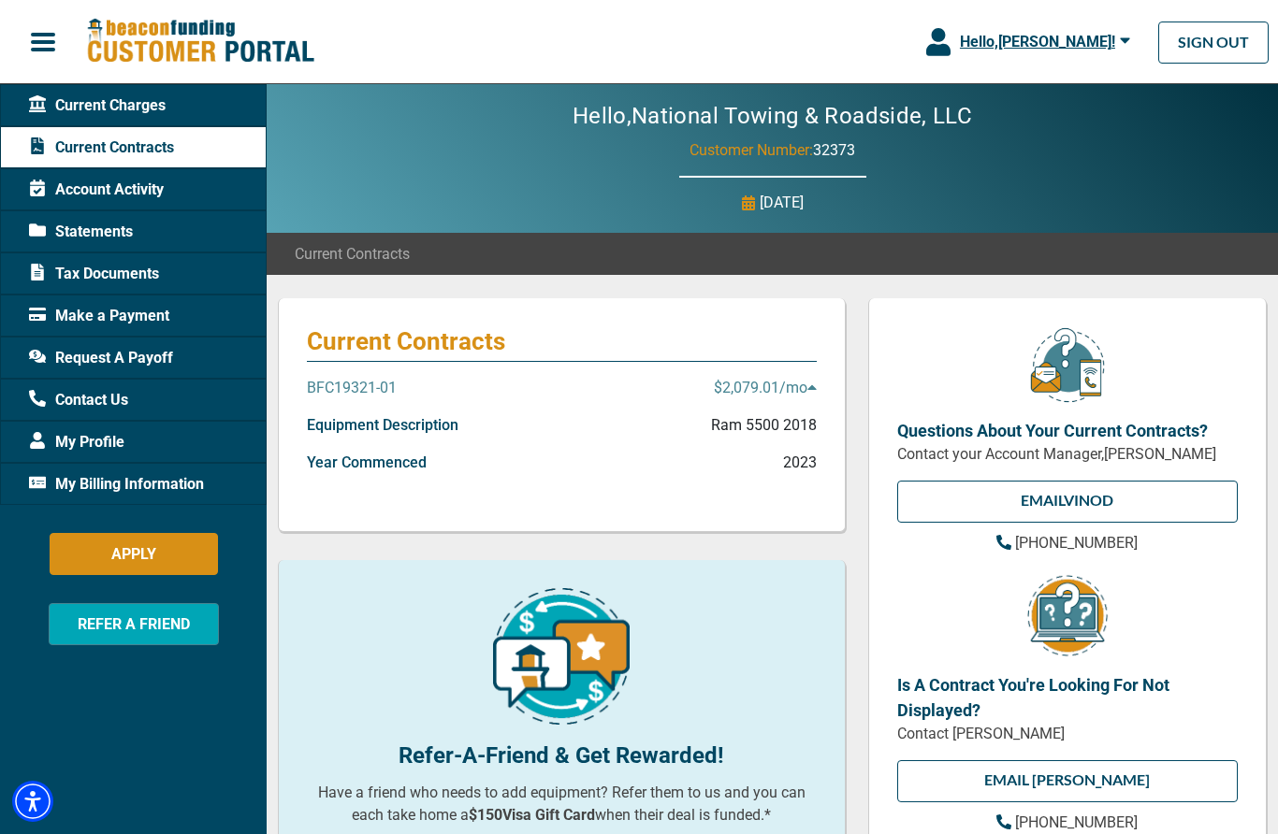
click at [329, 400] on div "BFC19321-01 $2,079.01 /mo" at bounding box center [562, 395] width 510 height 37
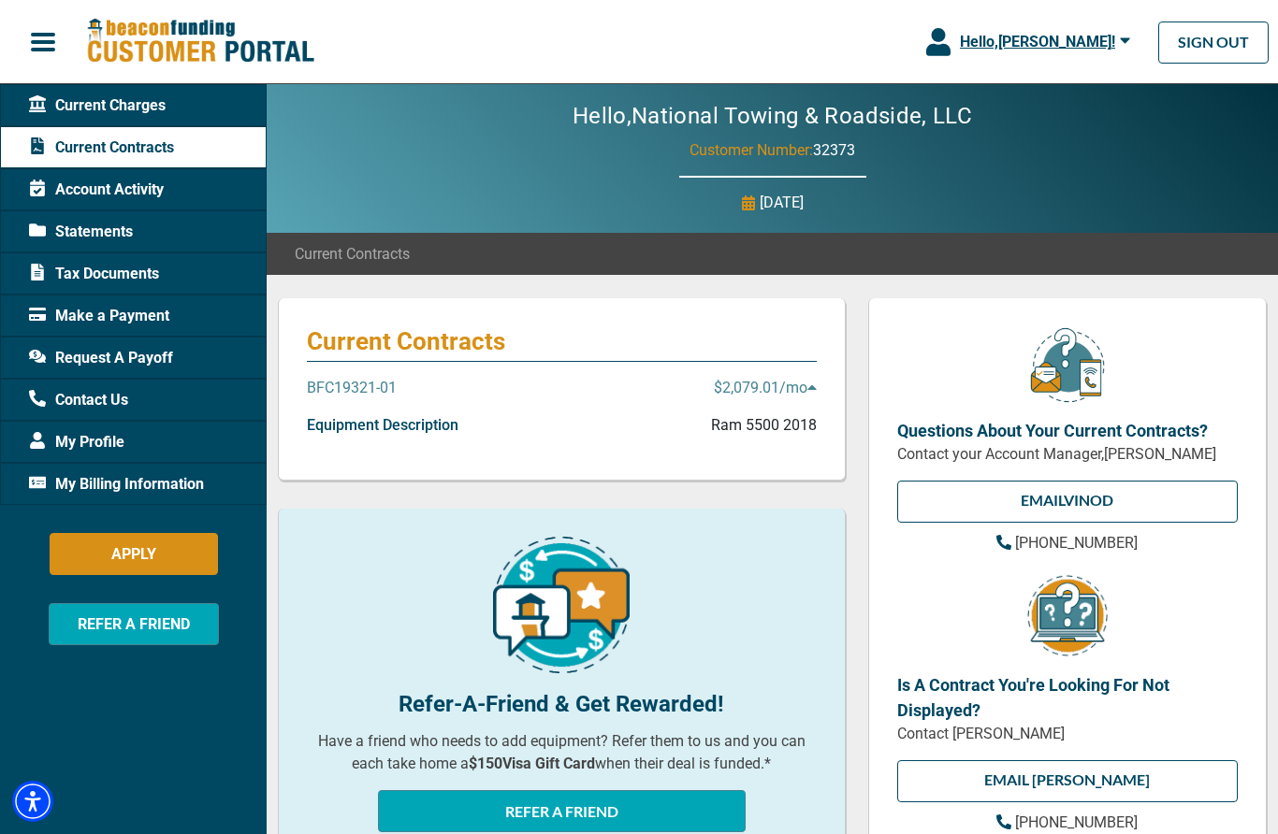
click at [340, 412] on div "BFC19321-01 $2,079.01 /mo" at bounding box center [562, 395] width 510 height 37
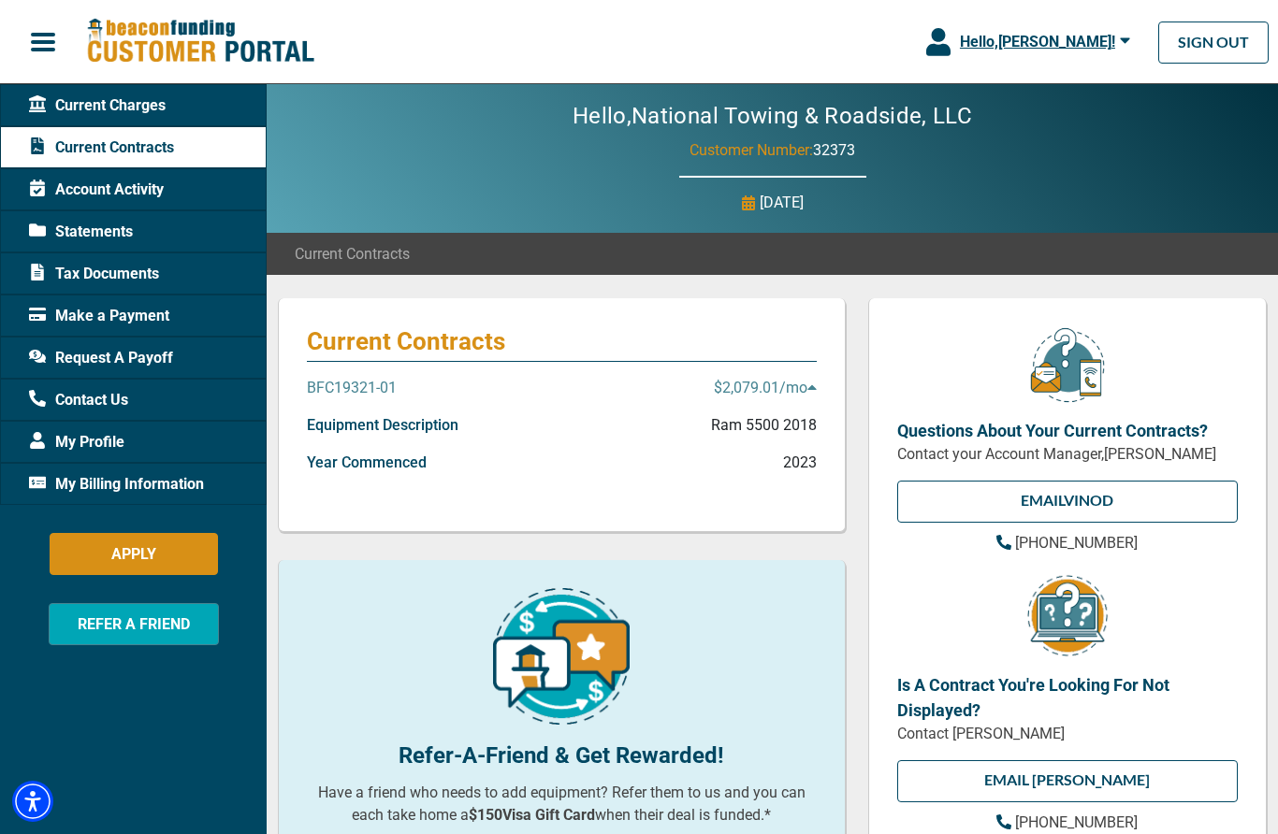
click at [734, 410] on div "BFC19321-01 $2,079.01 /mo" at bounding box center [562, 395] width 510 height 37
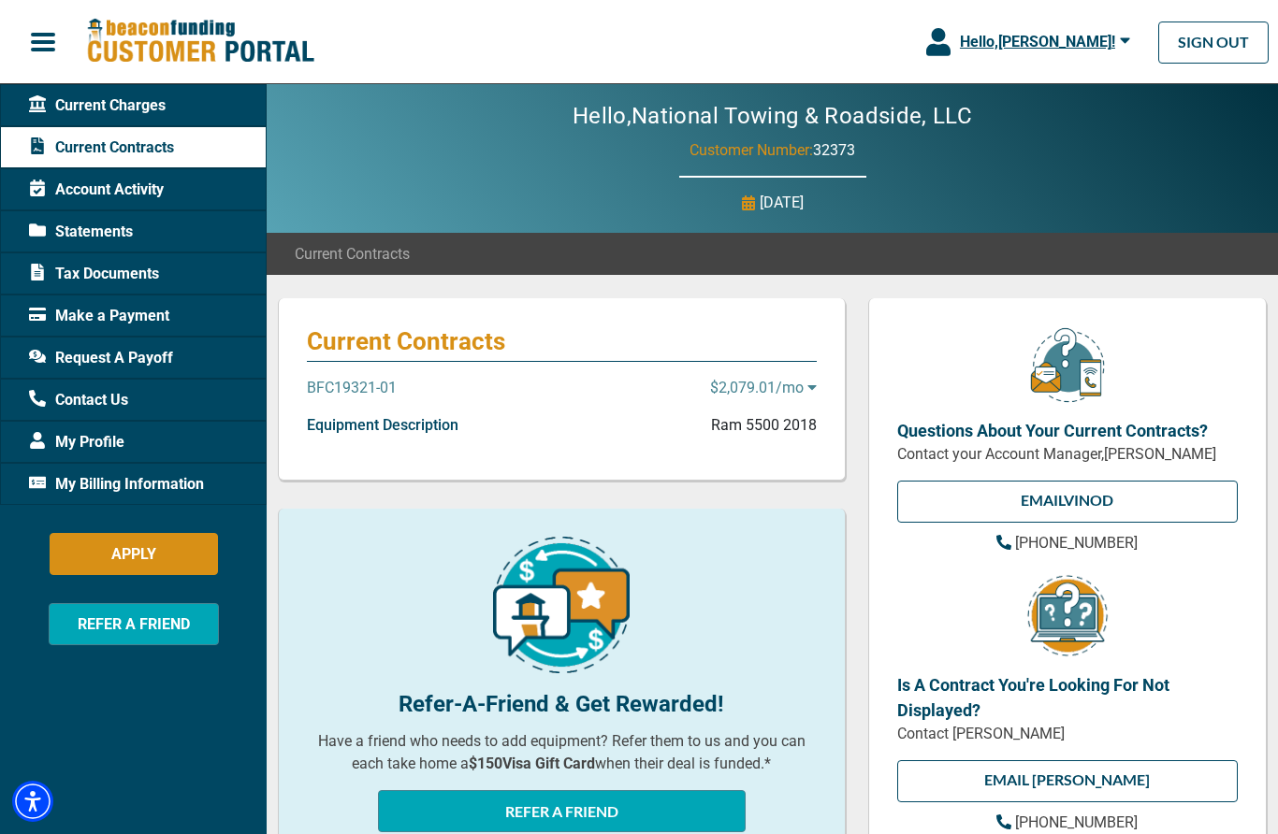
click at [725, 396] on p "$2,079.01 /mo" at bounding box center [763, 388] width 107 height 22
click at [733, 402] on div "BFC19321-01 $2,079.01 /mo" at bounding box center [562, 395] width 510 height 37
